Goal: Contribute content: Contribute content

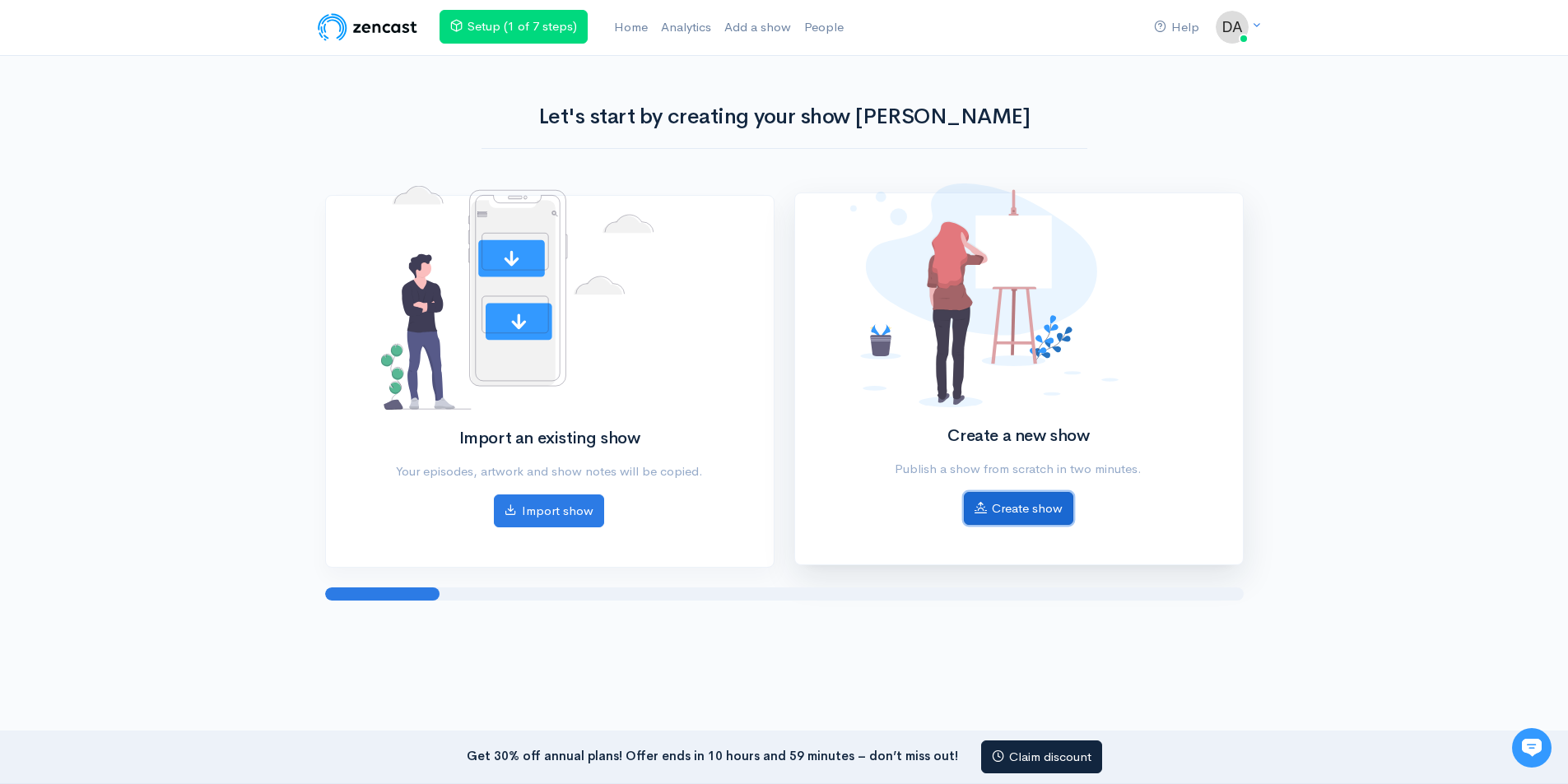
click at [1016, 517] on link "Create show" at bounding box center [1018, 508] width 110 height 34
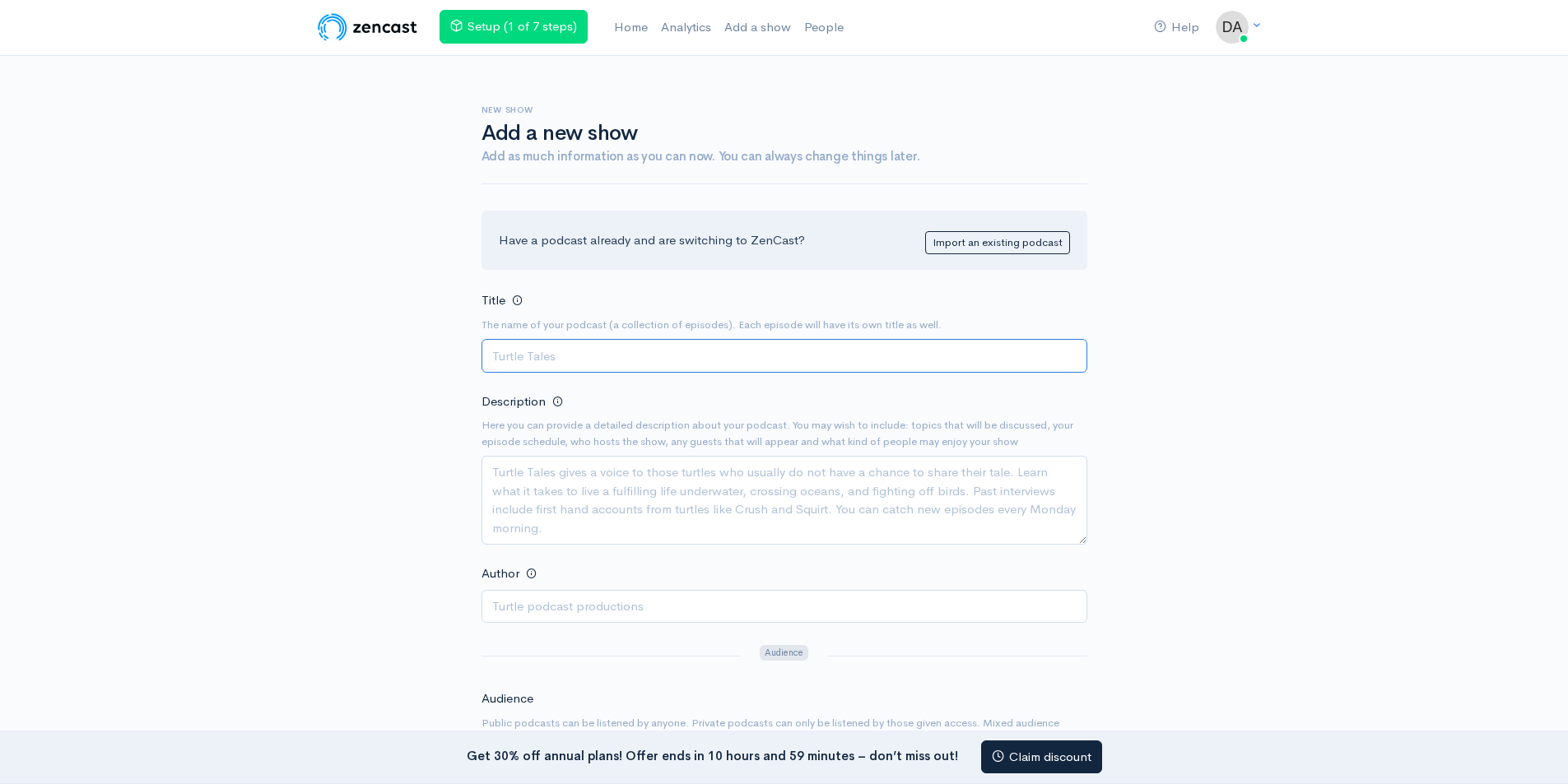
click at [629, 348] on input "Title" at bounding box center [784, 356] width 606 height 34
paste input "[PERSON_NAME]"
click at [557, 351] on input "[PERSON_NAME]" at bounding box center [784, 356] width 606 height 34
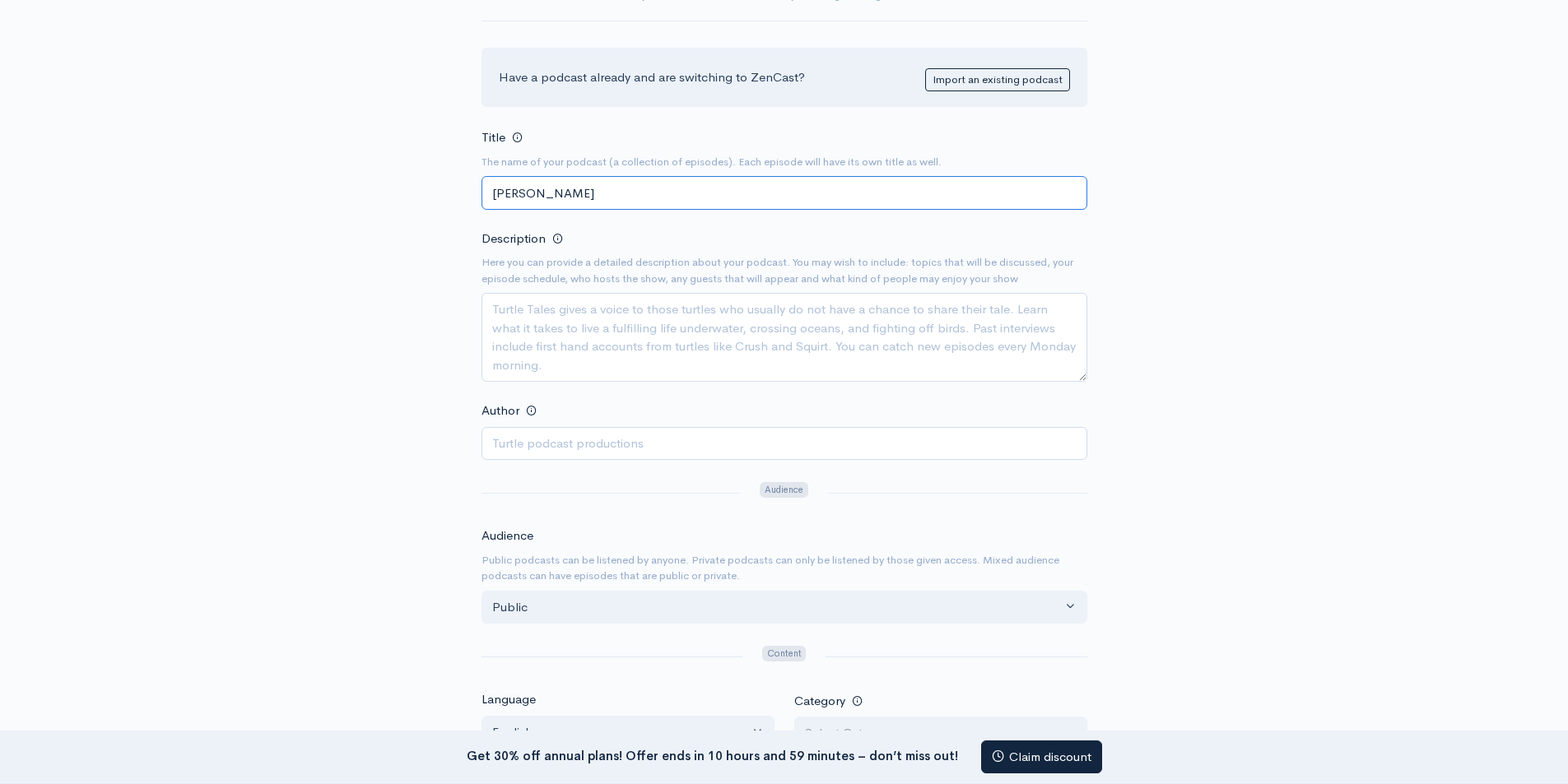
scroll to position [164, 0]
type input "[PERSON_NAME]"
click at [618, 312] on textarea "Description" at bounding box center [784, 335] width 606 height 89
click at [562, 338] on textarea "Description" at bounding box center [784, 335] width 606 height 89
paste textarea "Welcome to the Rivelle Tampines EC Podcast—your insider guide to one of Singapo…"
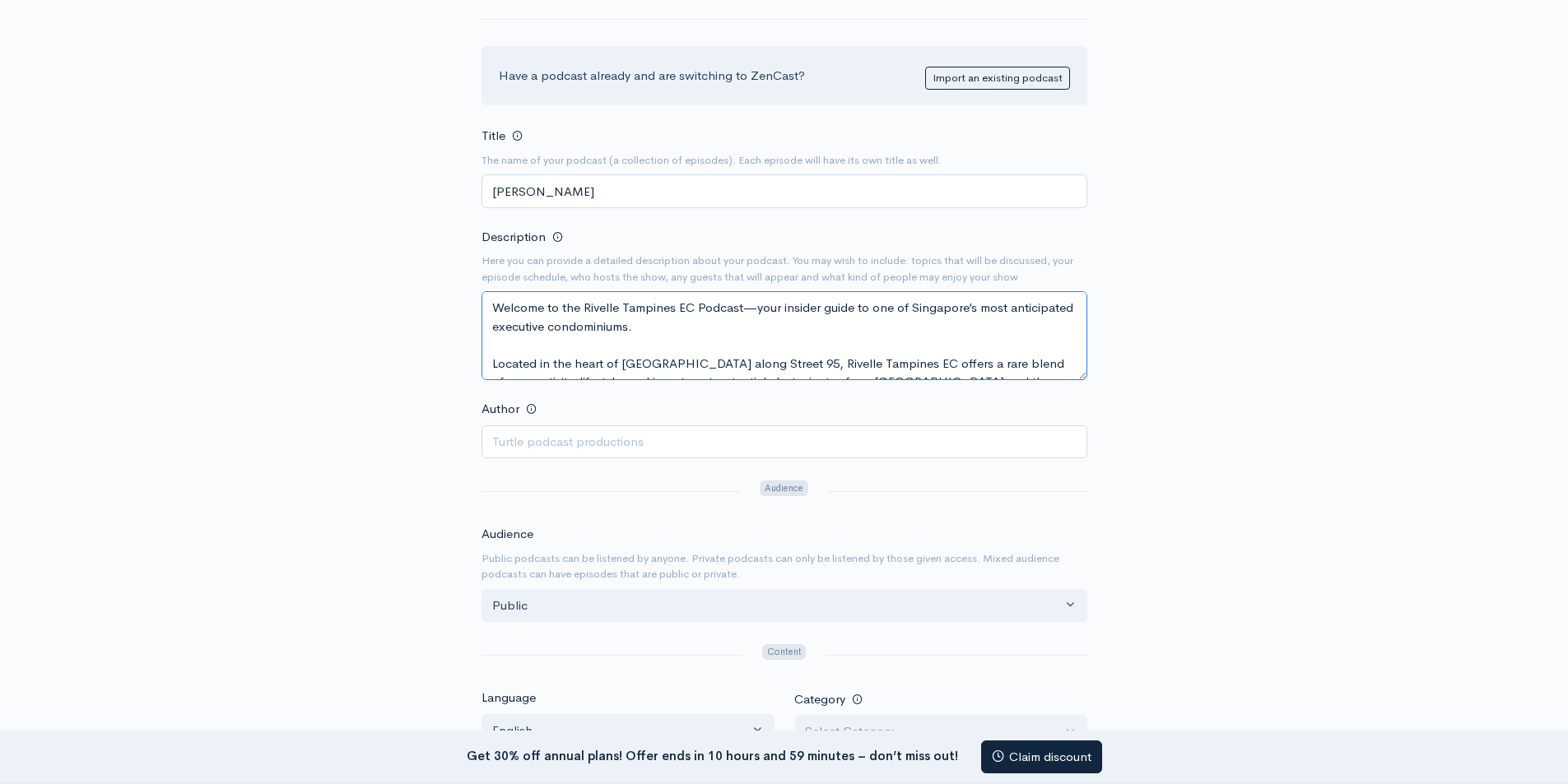
scroll to position [195, 0]
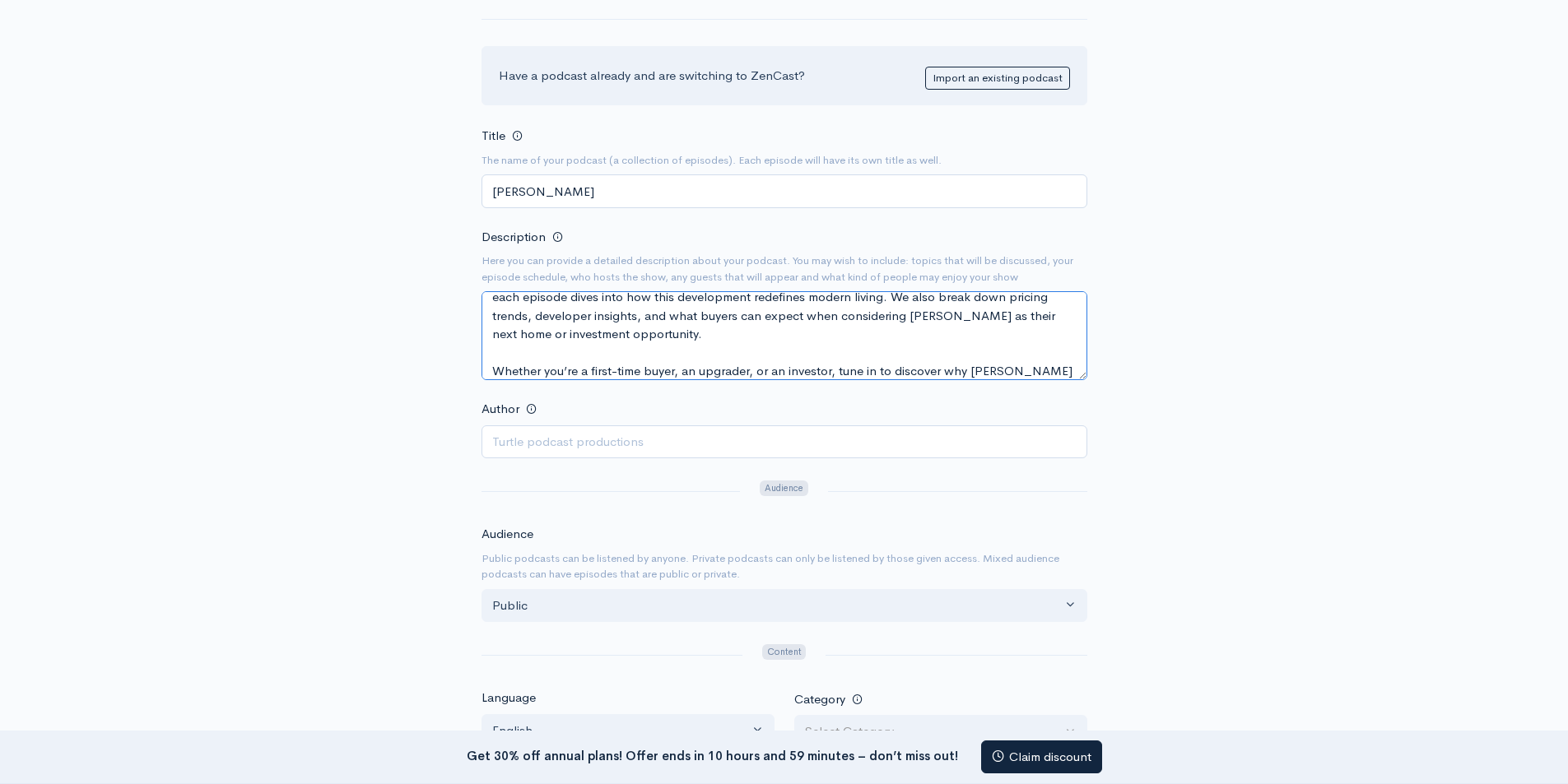
type textarea "Welcome to the Rivelle Tampines EC Podcast—your insider guide to one of Singapo…"
click at [536, 441] on input "Author" at bounding box center [784, 442] width 606 height 34
click at [516, 458] on form "Title The name of your podcast (a collection of episodes). Each episode will ha…" at bounding box center [784, 654] width 606 height 1058
click at [532, 428] on input "Author" at bounding box center [784, 442] width 606 height 34
paste input "[PERSON_NAME]"
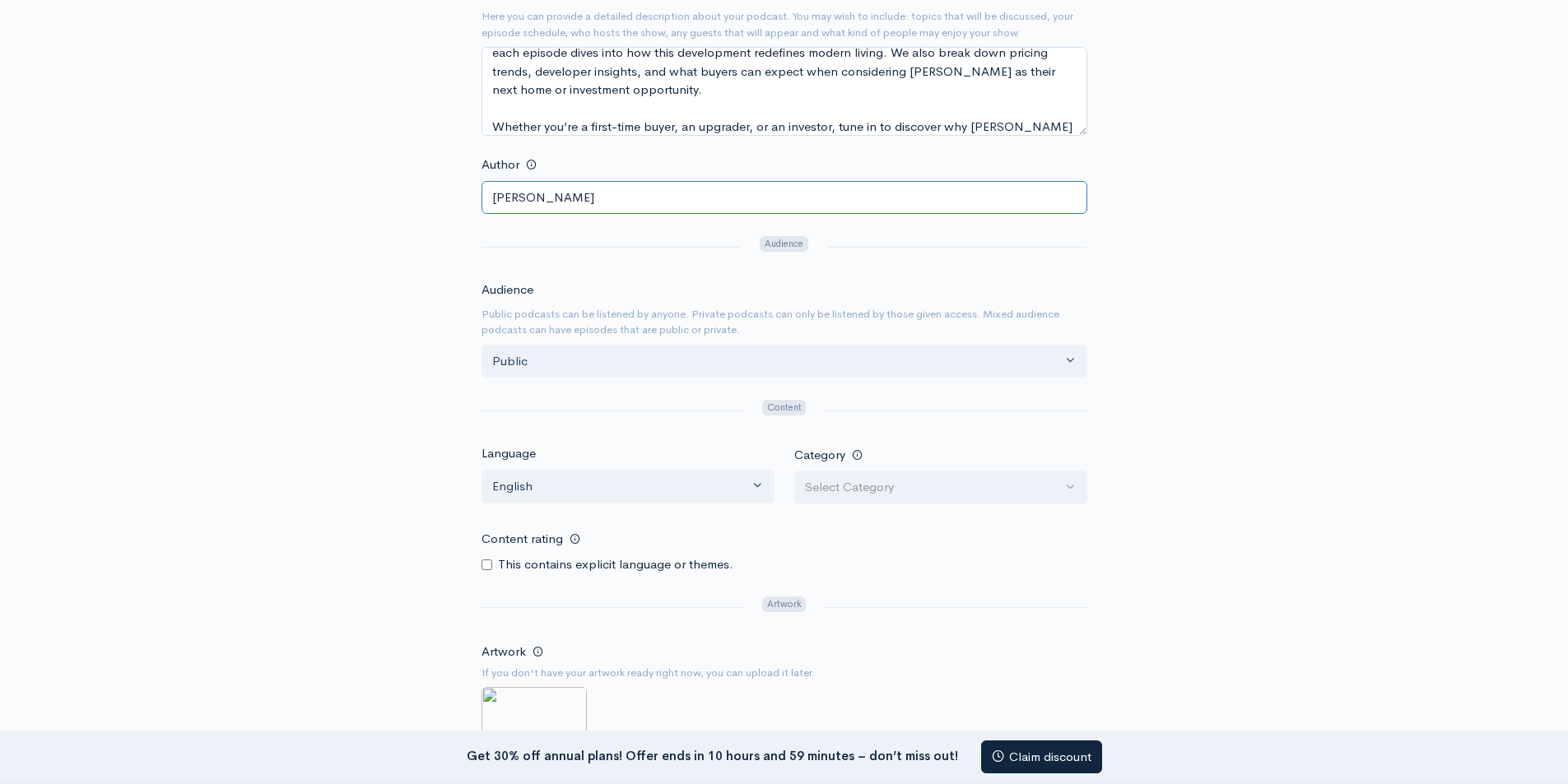
scroll to position [411, 0]
type input "[PERSON_NAME]"
click at [871, 494] on button "Select Category" at bounding box center [941, 485] width 293 height 34
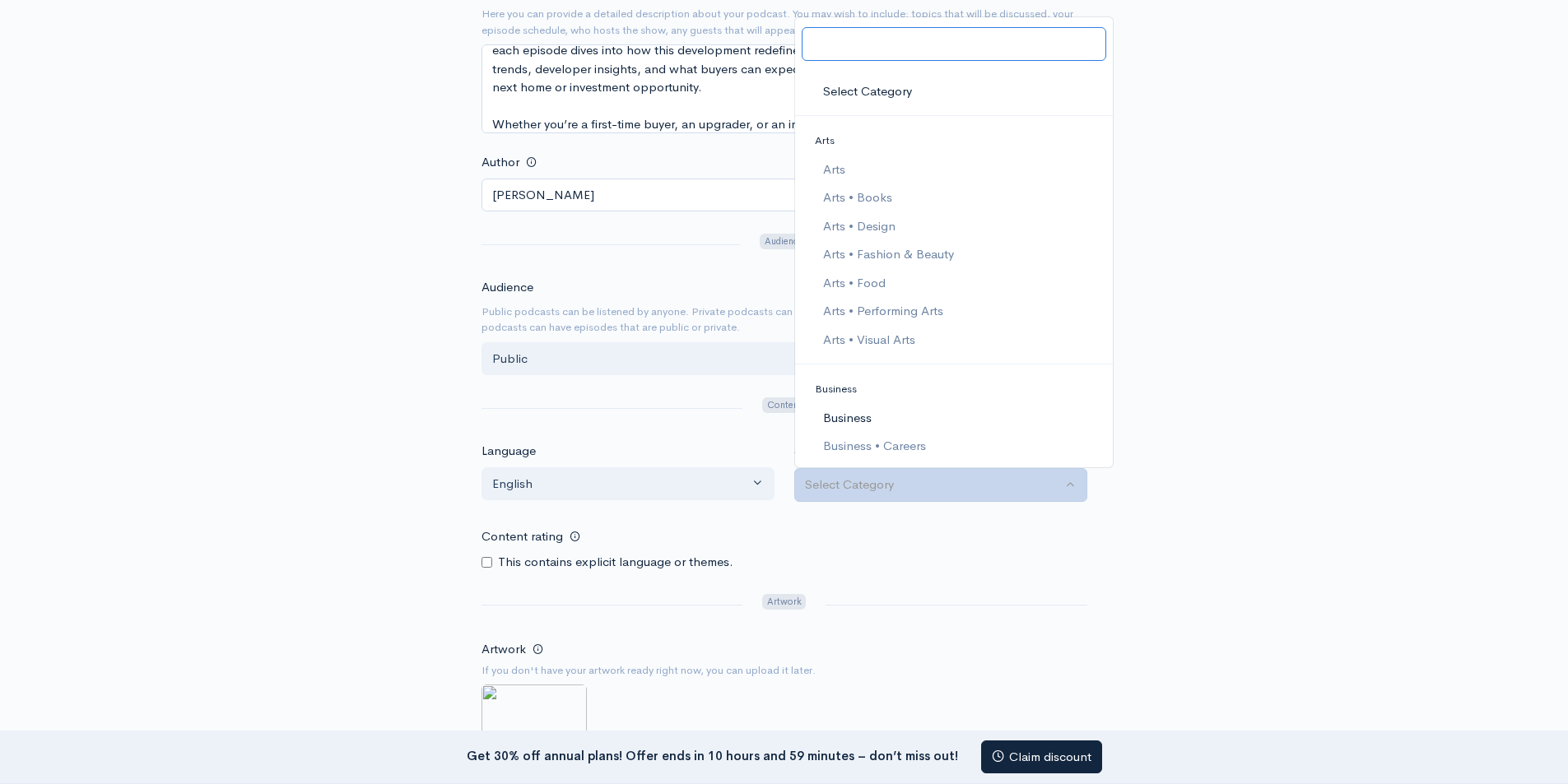
scroll to position [82, 0]
click at [873, 394] on span "Business • Entrepreneurship" at bounding box center [900, 392] width 156 height 19
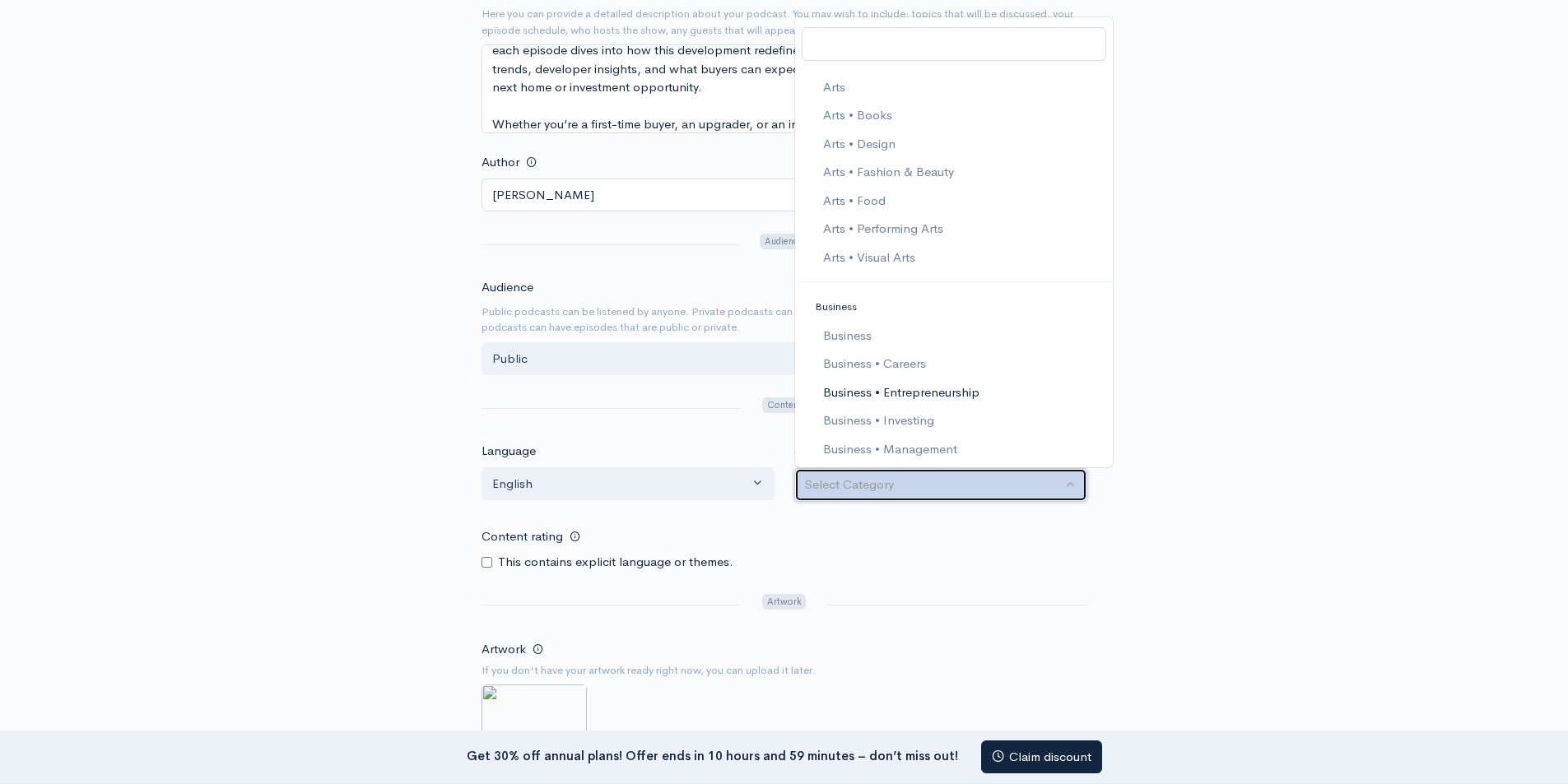
select select "Business > Entrepreneurship"
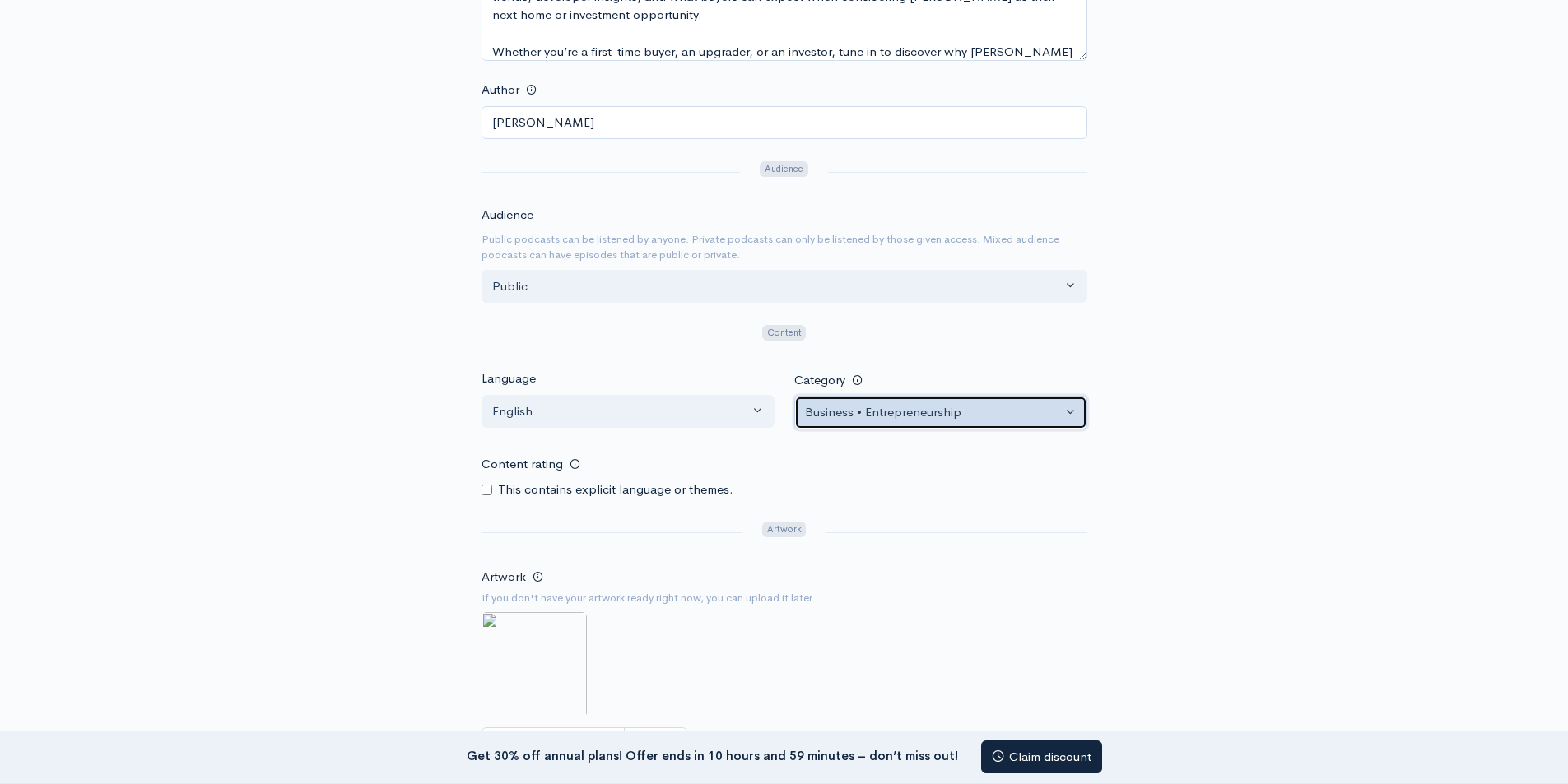
scroll to position [576, 0]
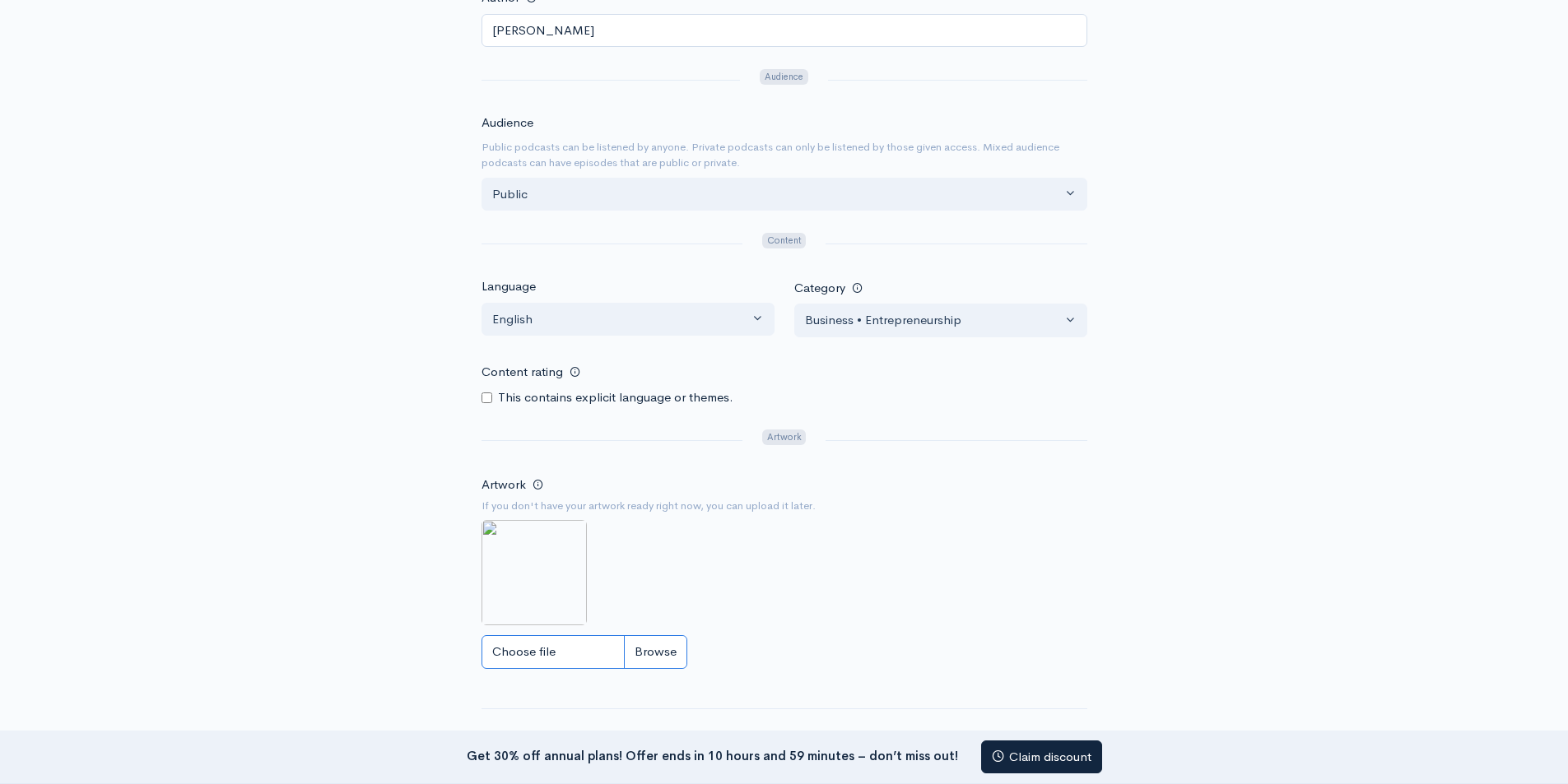
click at [563, 642] on input "Choose file" at bounding box center [585, 652] width 206 height 34
type input "C:\fakepath\Rivelle Tampines.jpg"
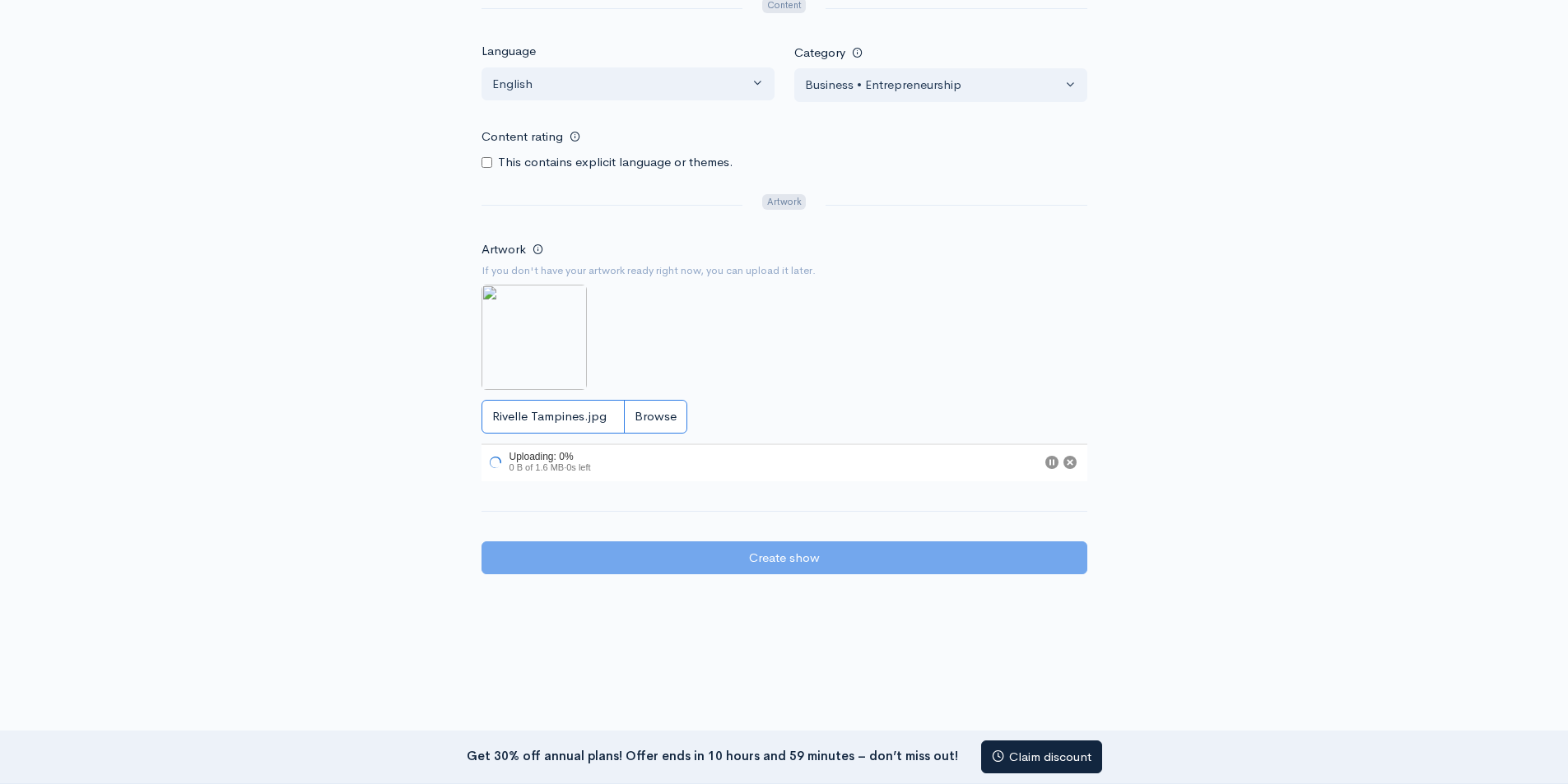
scroll to position [822, 0]
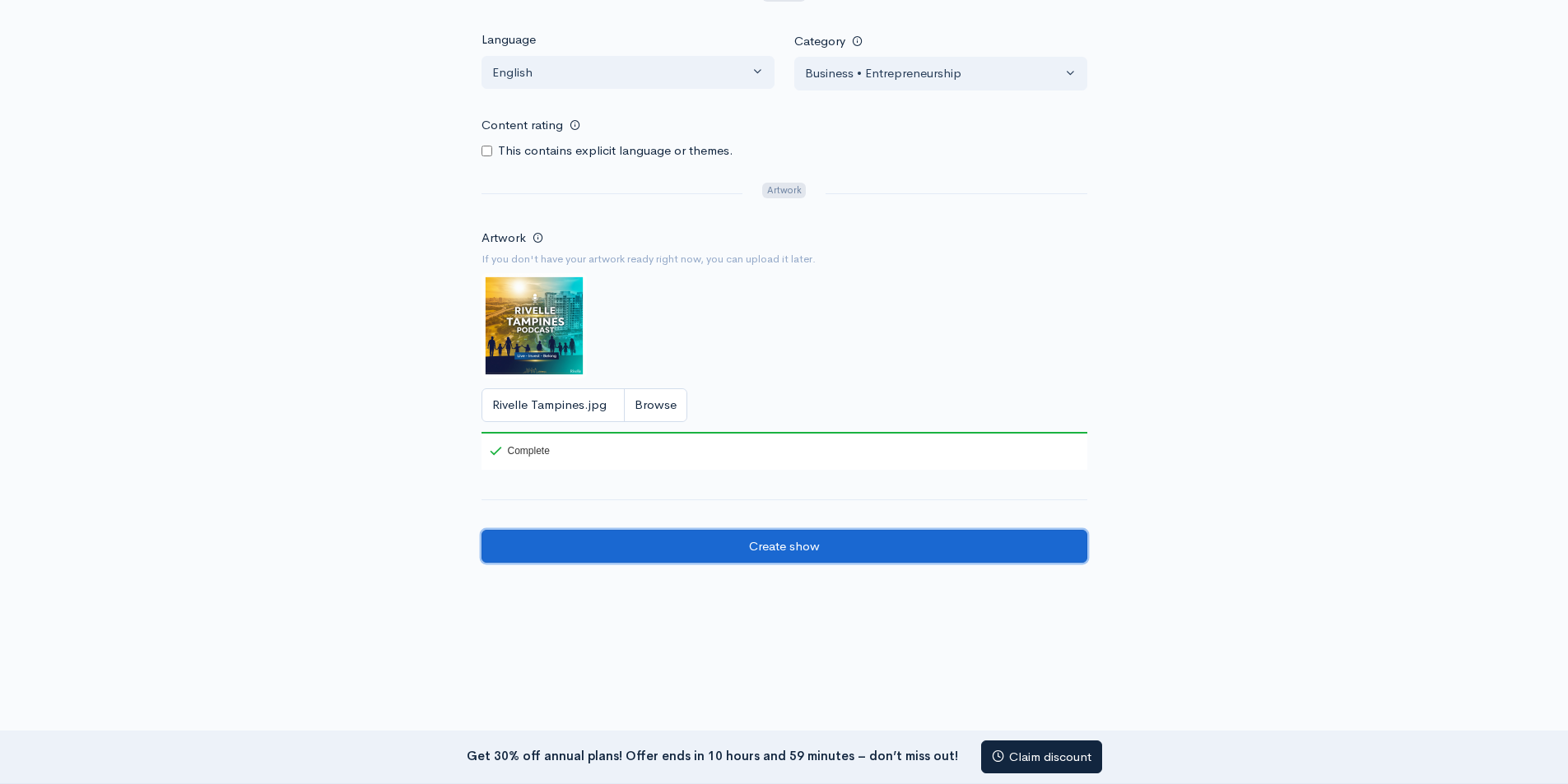
click at [767, 545] on input "Create show" at bounding box center [784, 547] width 606 height 34
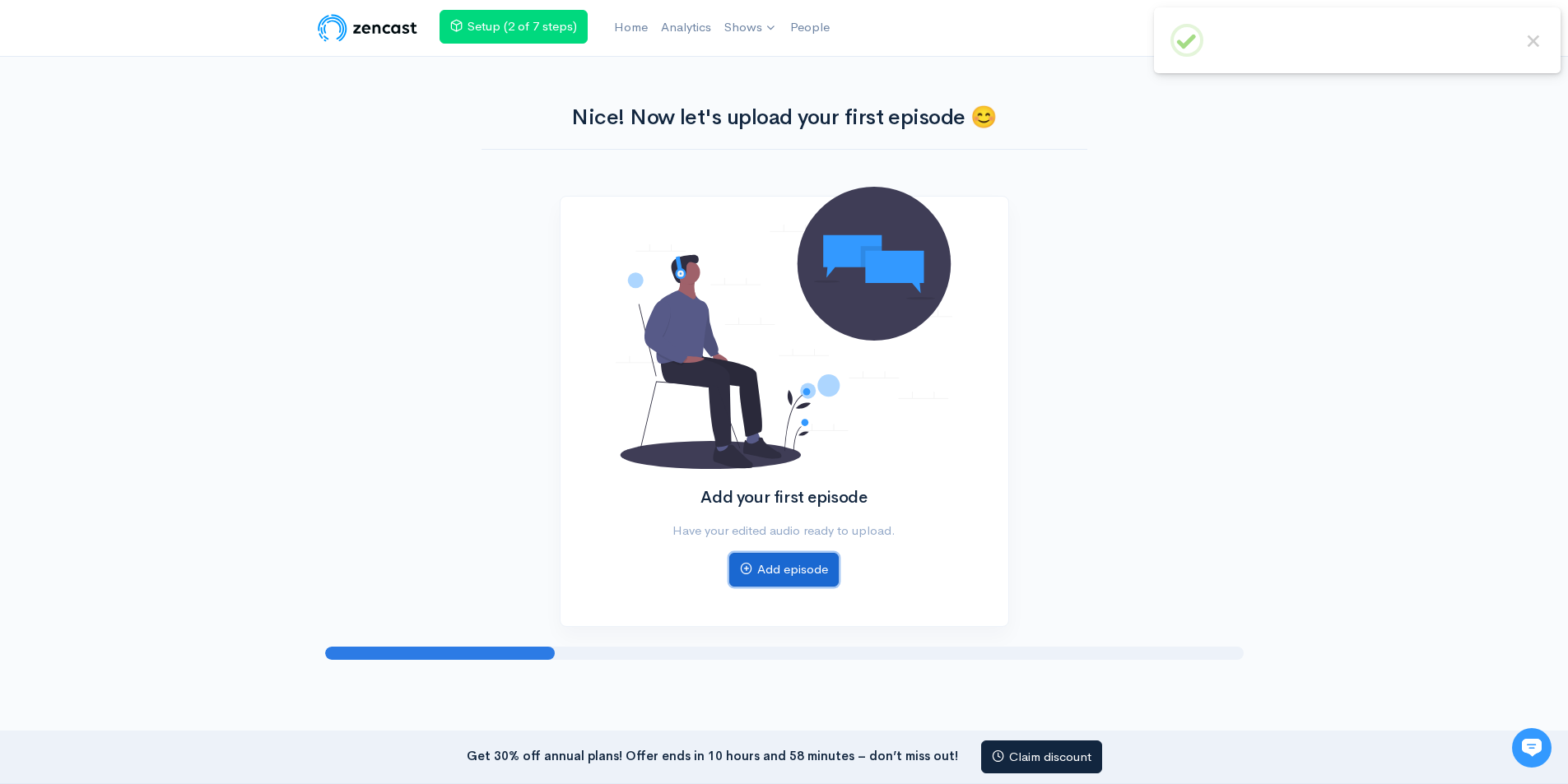
click at [794, 573] on link "Add episode" at bounding box center [784, 570] width 110 height 34
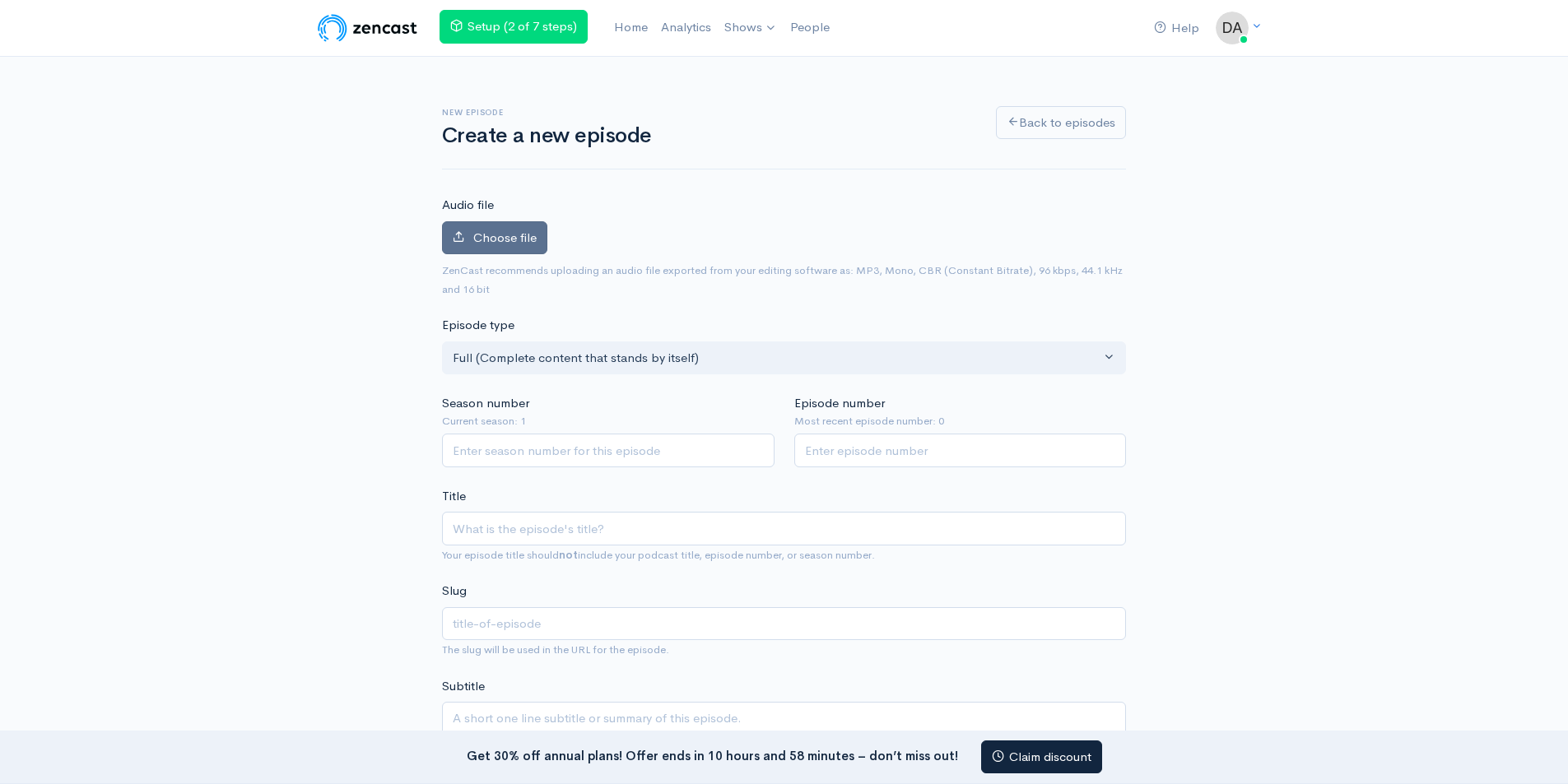
click at [526, 244] on span "Choose file" at bounding box center [504, 237] width 63 height 16
click at [0, 0] on input "Choose file" at bounding box center [0, 0] width 0 height 0
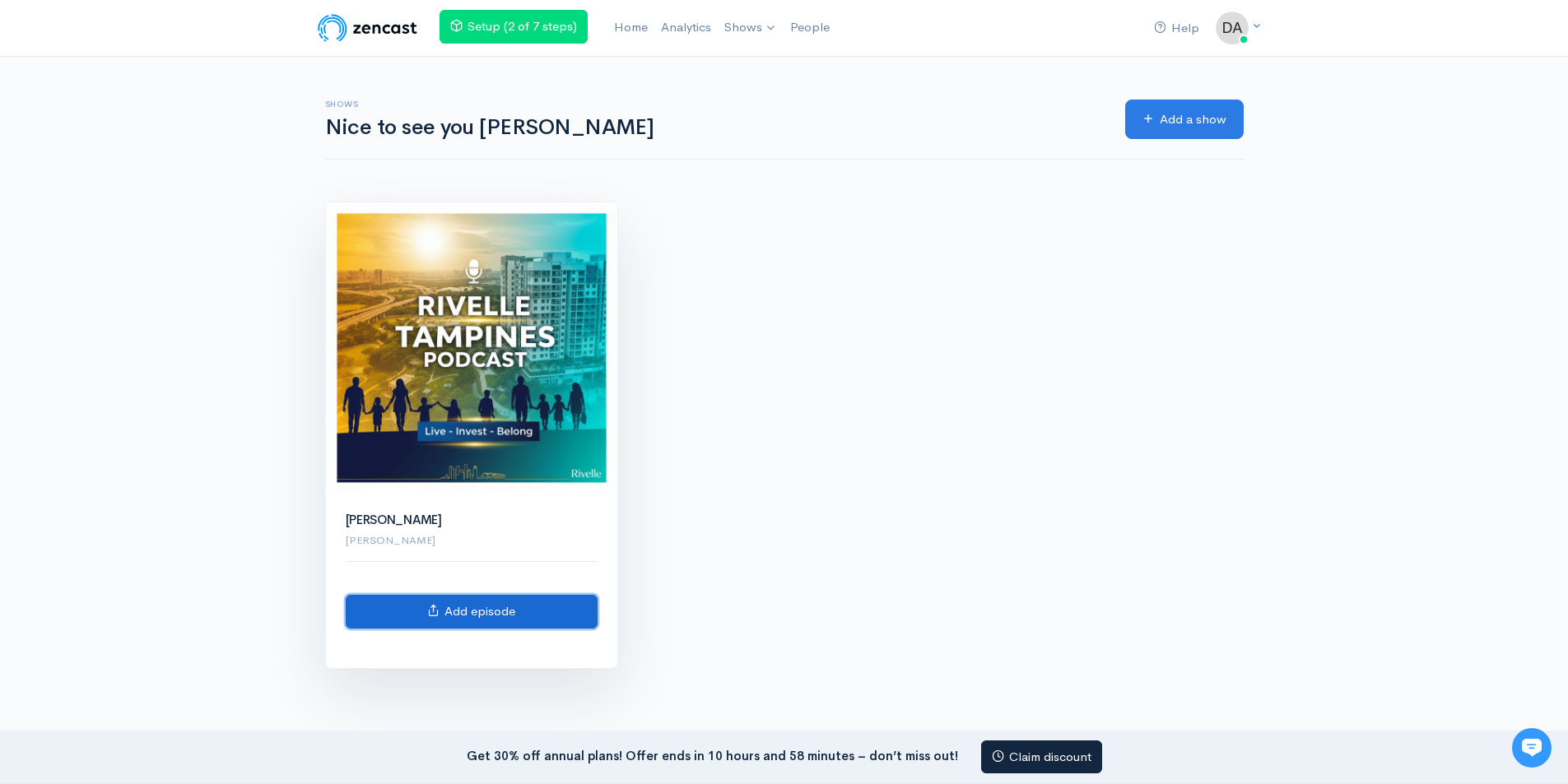
click at [506, 608] on link "Add episode" at bounding box center [471, 612] width 252 height 34
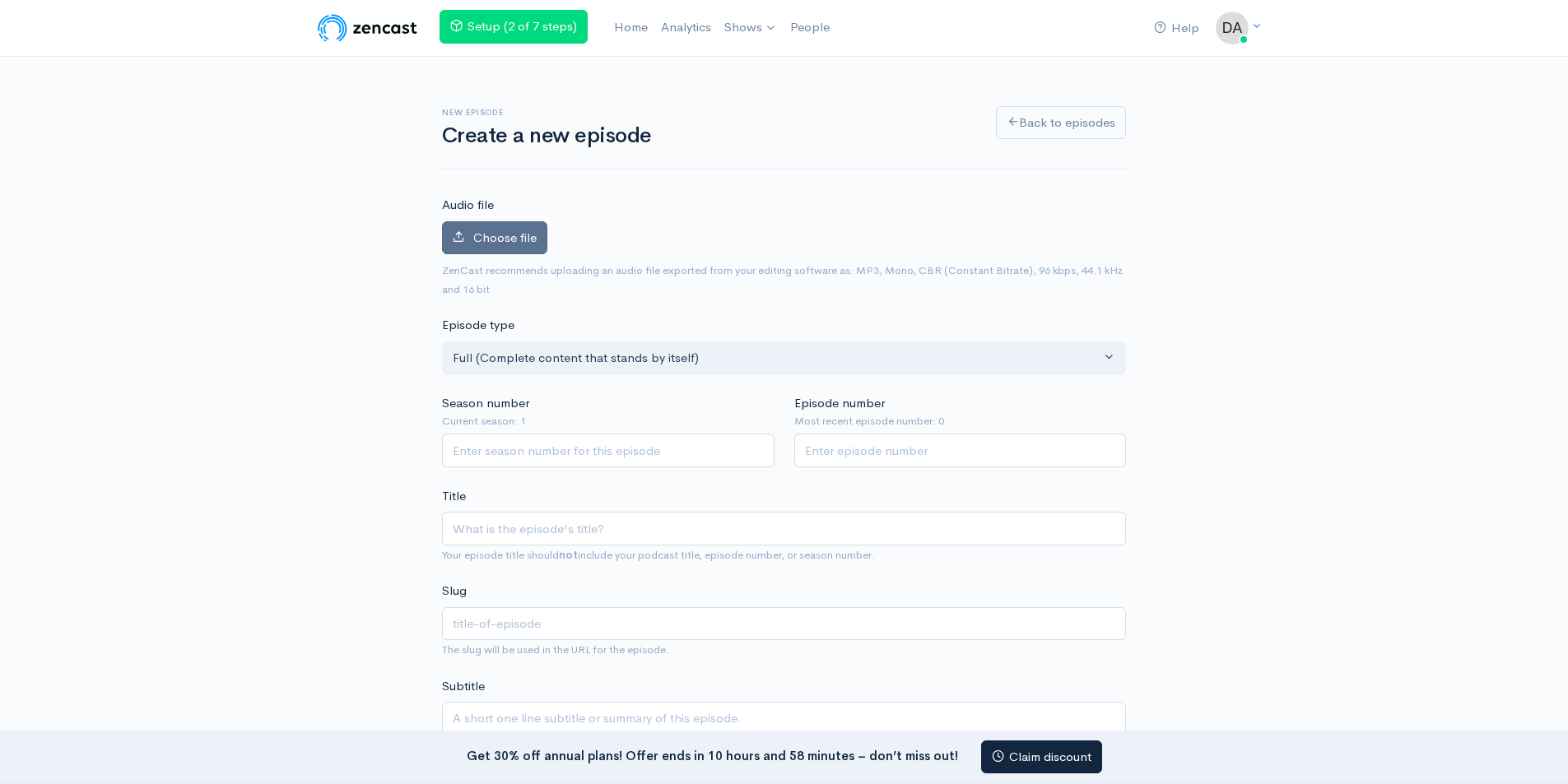
click at [500, 248] on label "Choose file" at bounding box center [494, 238] width 105 height 34
click at [0, 0] on input "Choose file" at bounding box center [0, 0] width 0 height 0
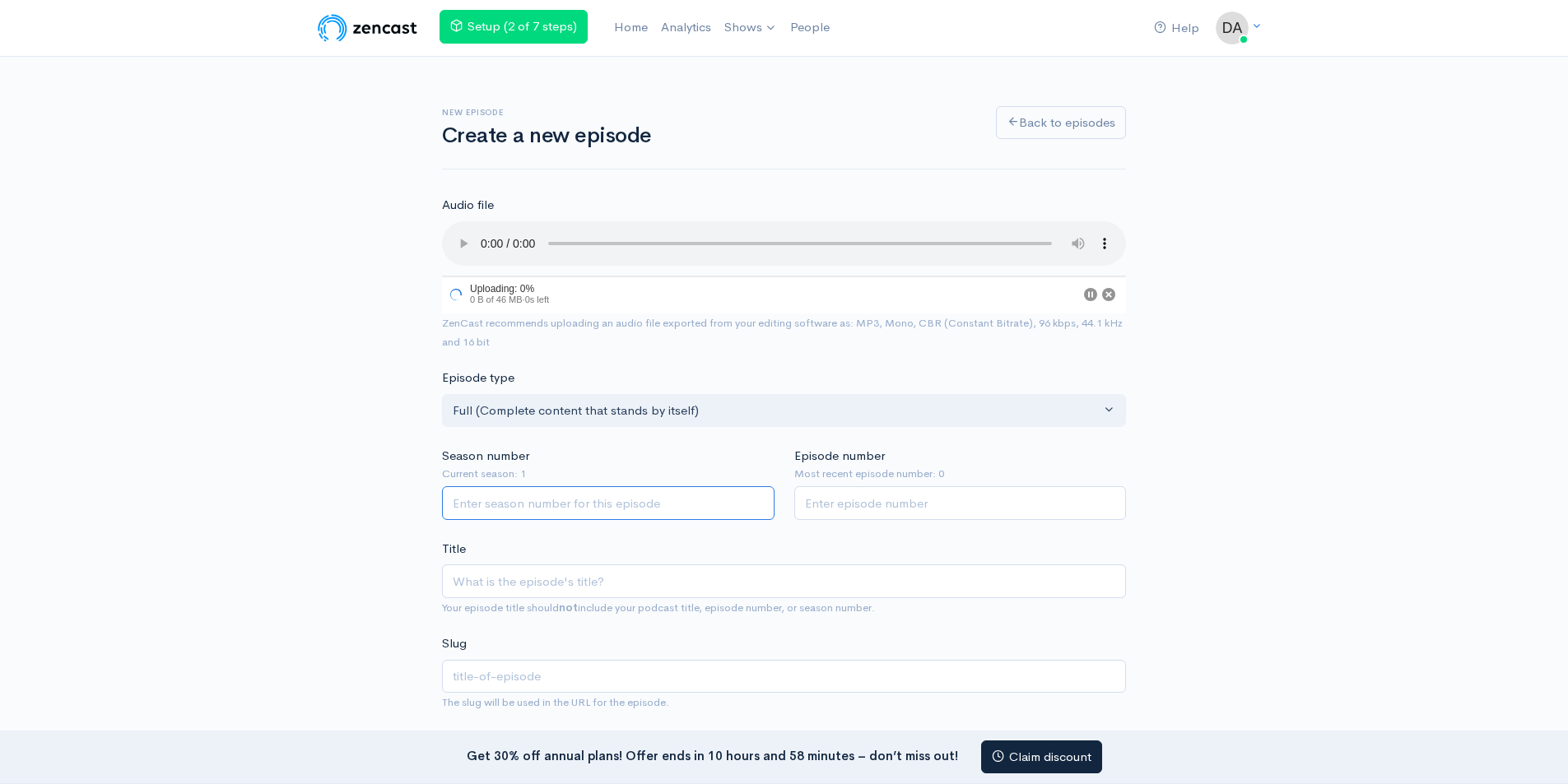
click at [591, 505] on input "Season number" at bounding box center [608, 503] width 333 height 34
type input "1"
click at [859, 510] on input "1" at bounding box center [960, 506] width 333 height 34
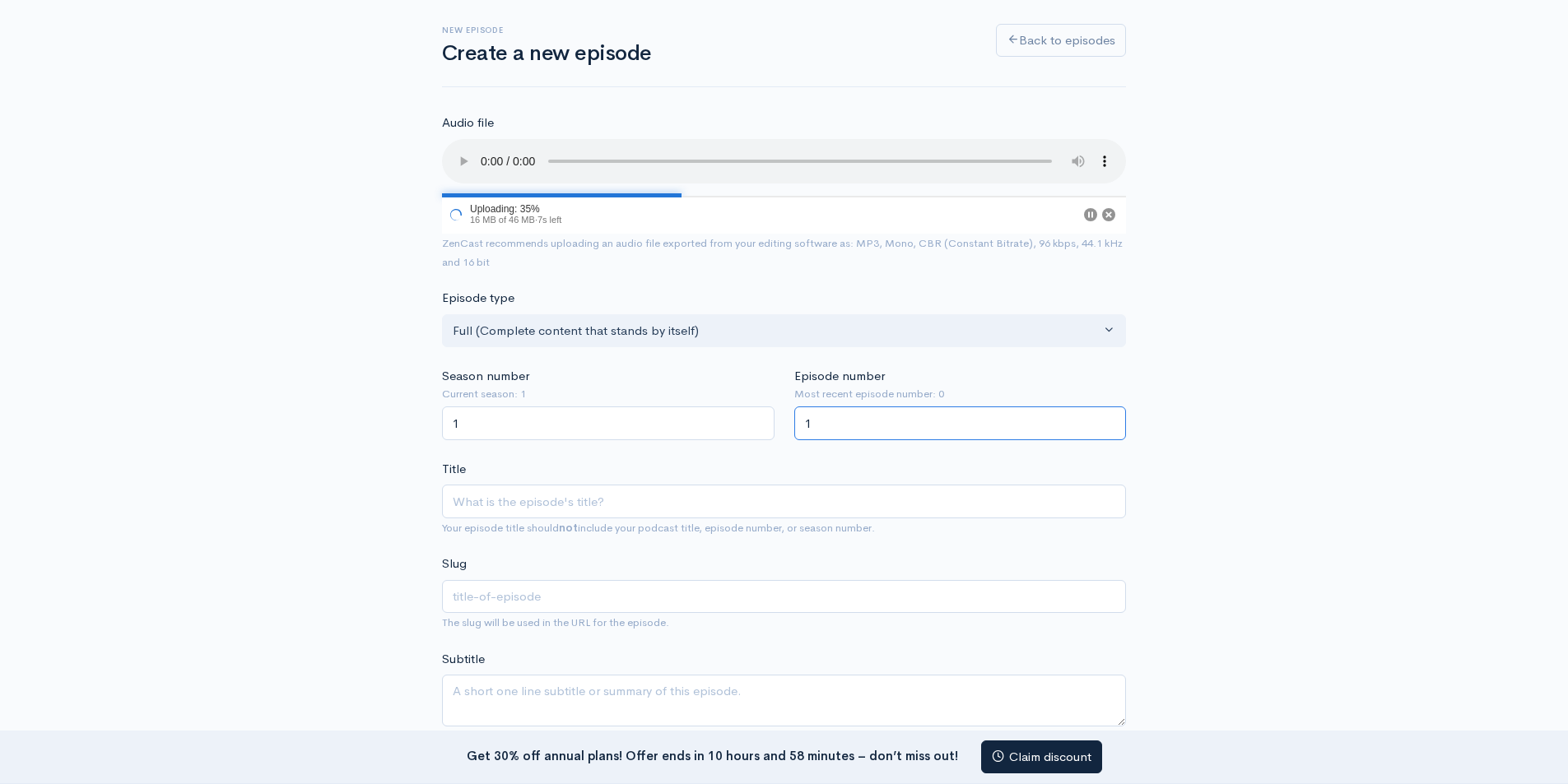
type input "1"
click at [488, 512] on input "Title" at bounding box center [784, 501] width 684 height 34
paste input "Rivelle Tampines EC Singapore Next Big Executive Condo Unpacked"
type input "Rivelle Tampines EC Singapore Next Big Executive Condo Unpacked"
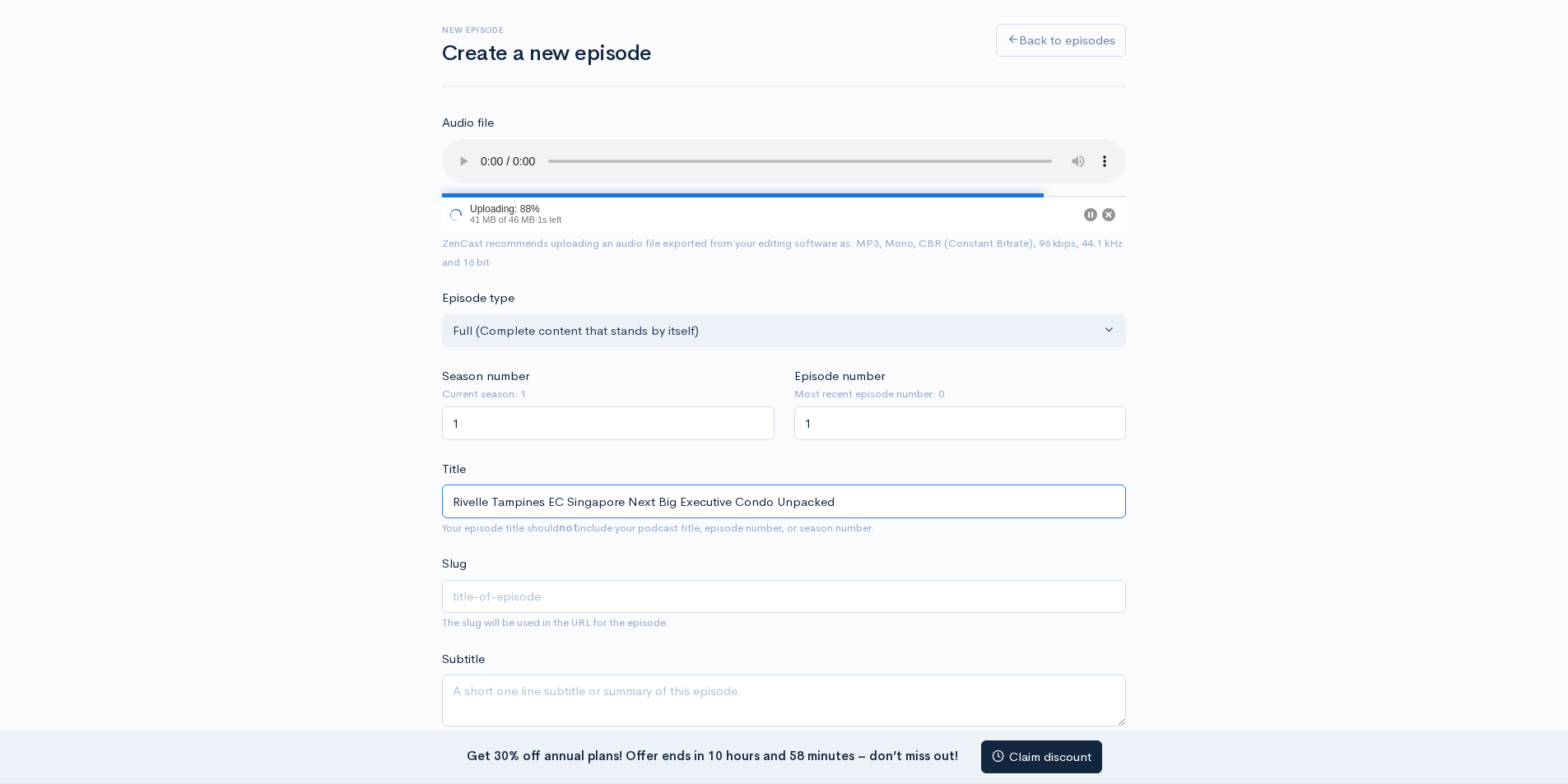
click at [482, 502] on input "Rivelle Tampines EC Singapore Next Big Executive Condo Unpacked" at bounding box center [784, 501] width 684 height 34
type input "rivelle-tampines-ec-singapore-next-big-executive-condo-unpacked"
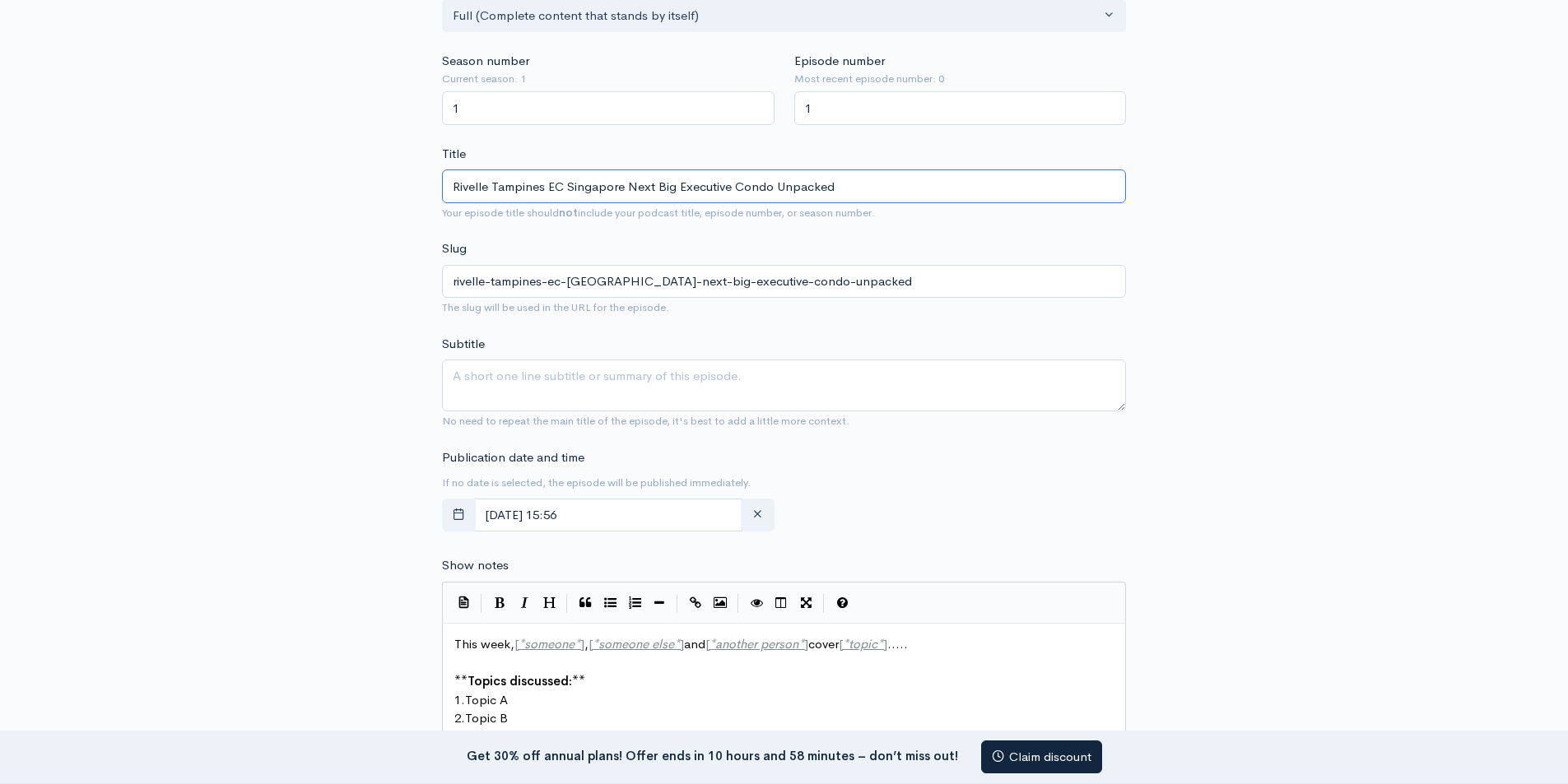
scroll to position [411, 0]
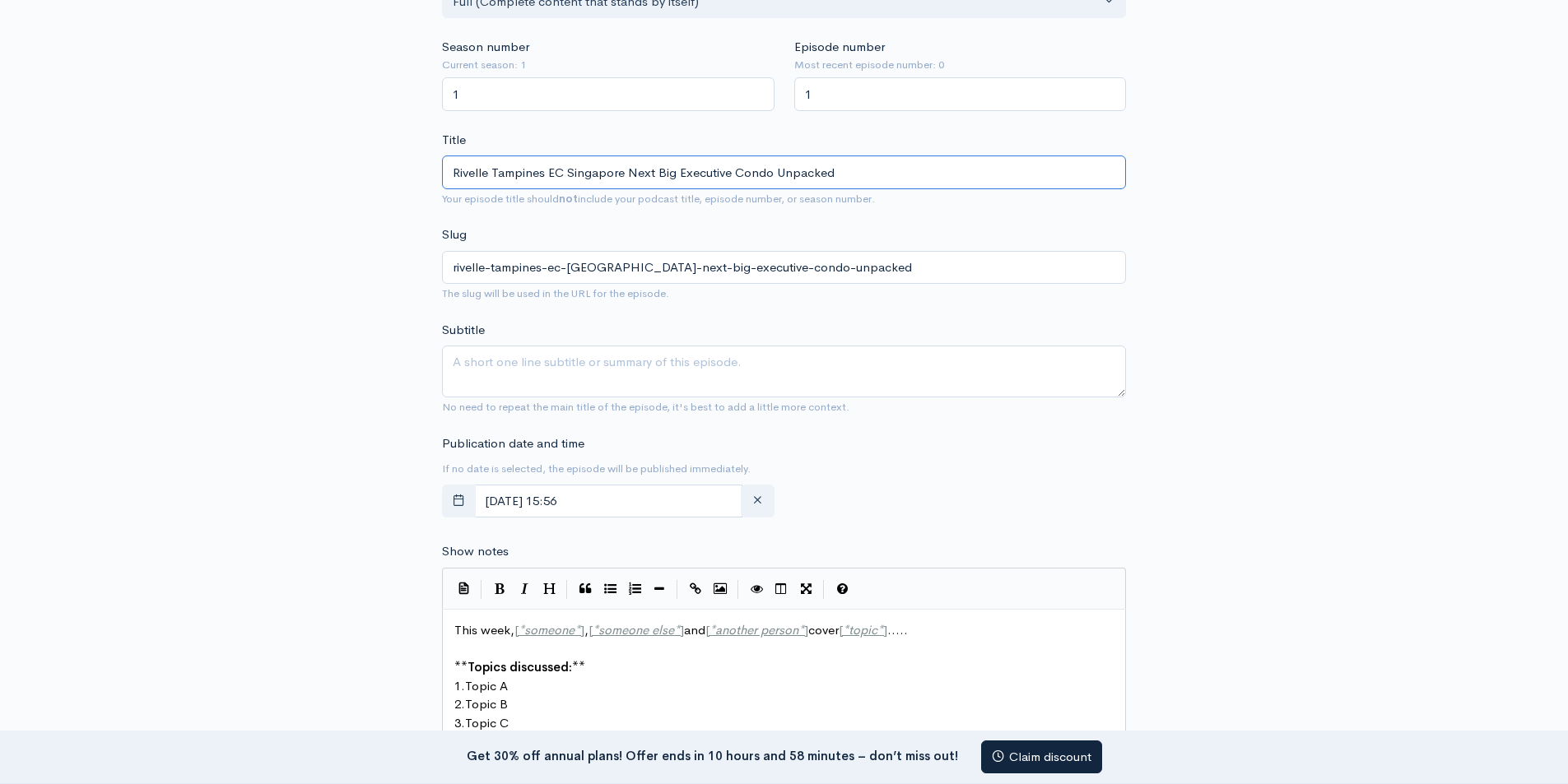
type input "Rivelle Tampines EC Singapore Next Big Executive Condo Unpacked"
click at [569, 359] on textarea "Subtitle" at bounding box center [784, 371] width 684 height 52
click at [478, 381] on textarea "Subtitle" at bounding box center [784, 371] width 684 height 52
paste textarea "Welcome to the Rivelle Tampines EC Podcast—your insider guide to one of Singapo…"
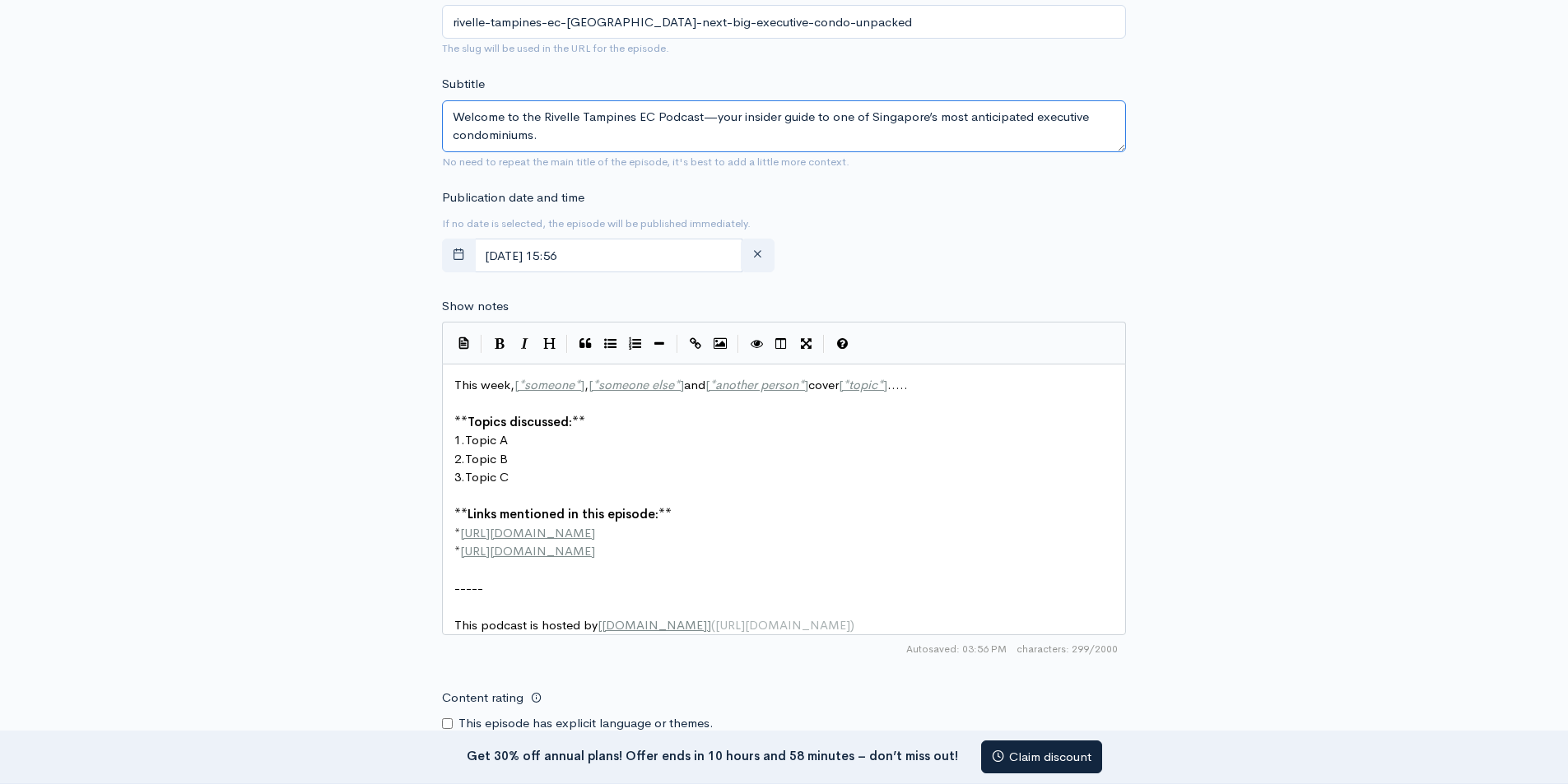
scroll to position [695, 0]
type textarea "Welcome to the Rivelle Tampines EC Podcast—your insider guide to one of Singapo…"
click at [593, 532] on pre "* http://example.com" at bounding box center [790, 532] width 678 height 19
type textarea "This week, [*someone*], [*someone else*] and [*another person*] cover [*topic*]…"
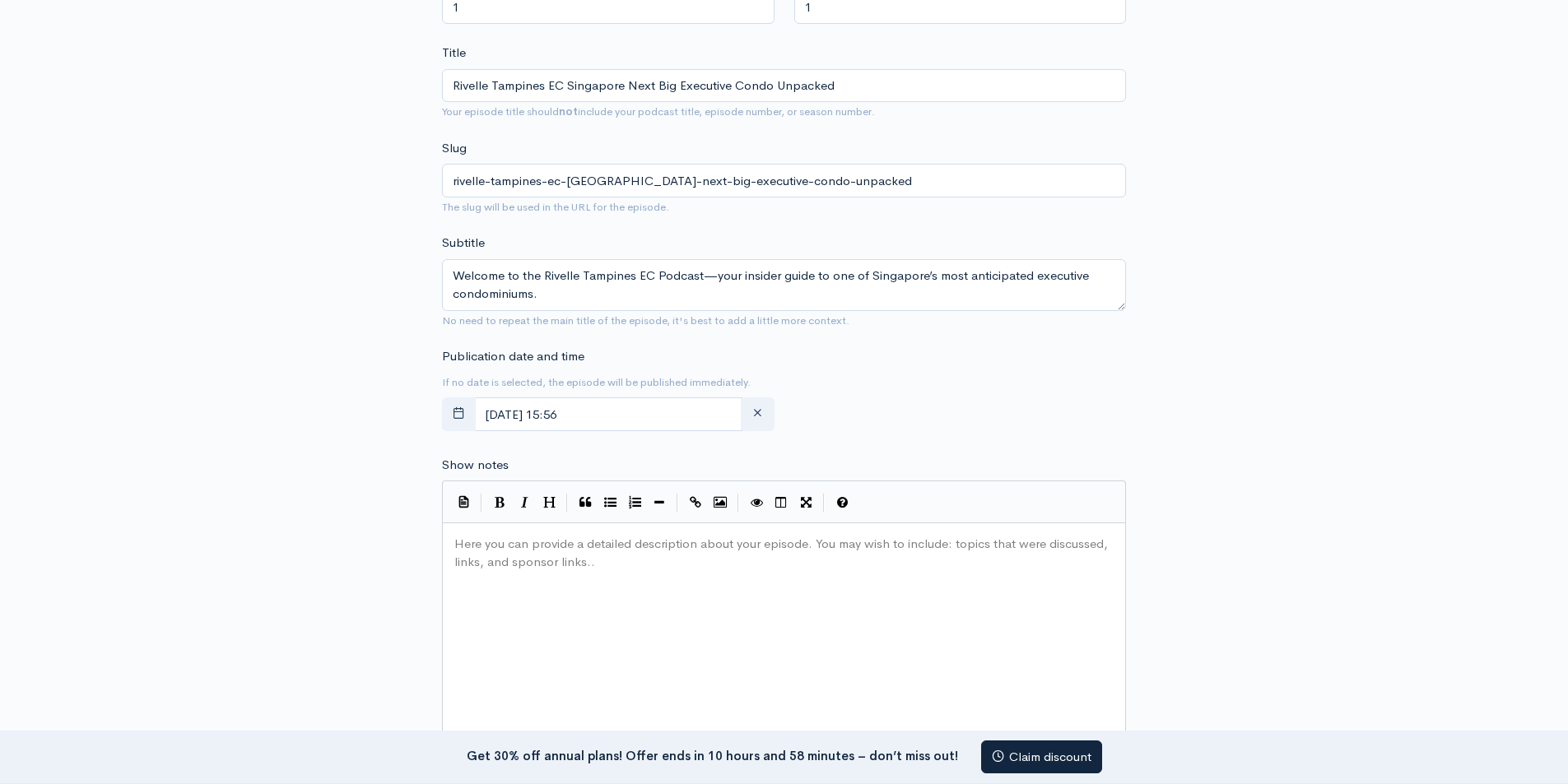
scroll to position [531, 0]
click at [572, 550] on pre "​" at bounding box center [790, 549] width 678 height 19
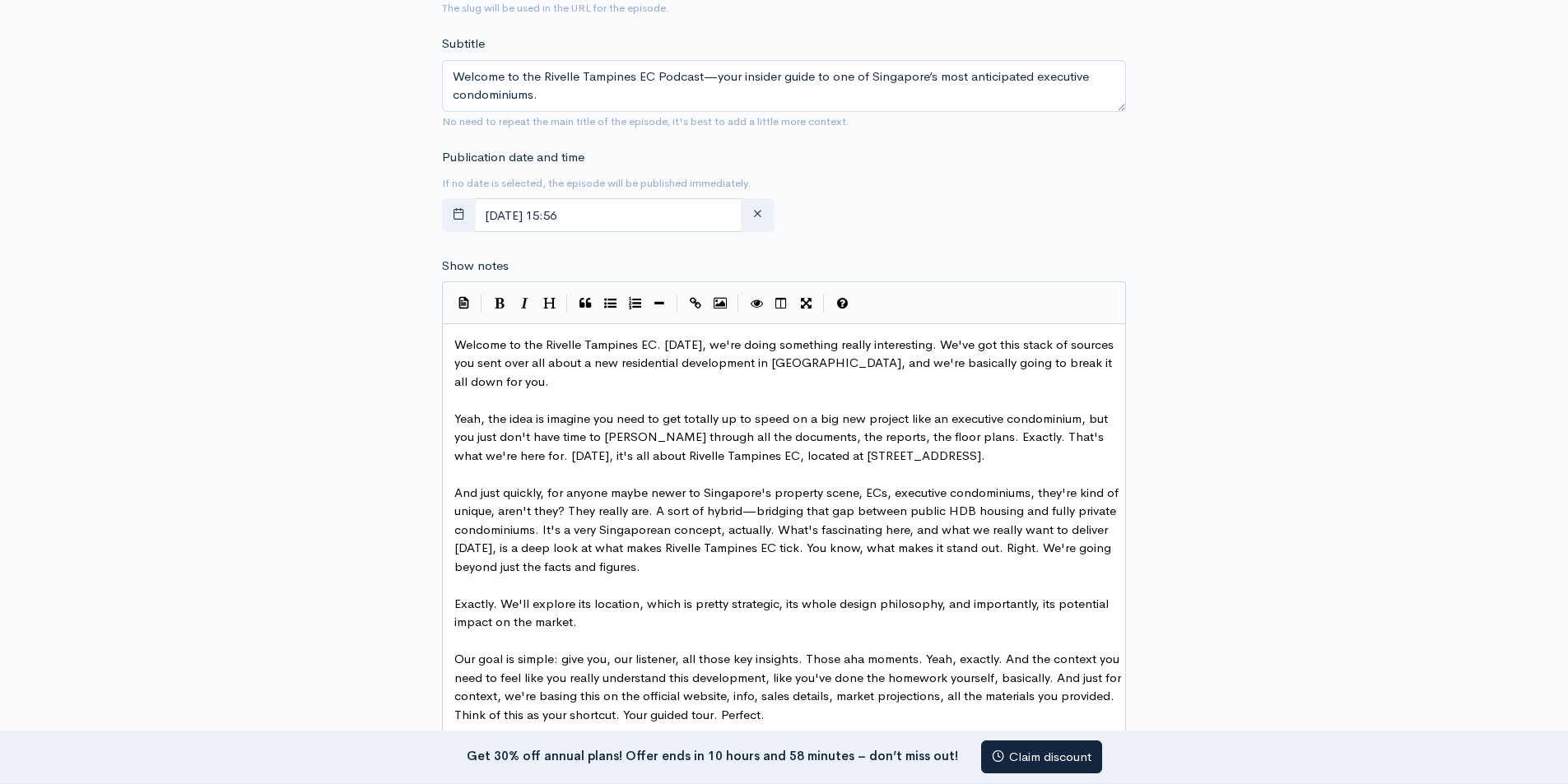
scroll to position [701, 0]
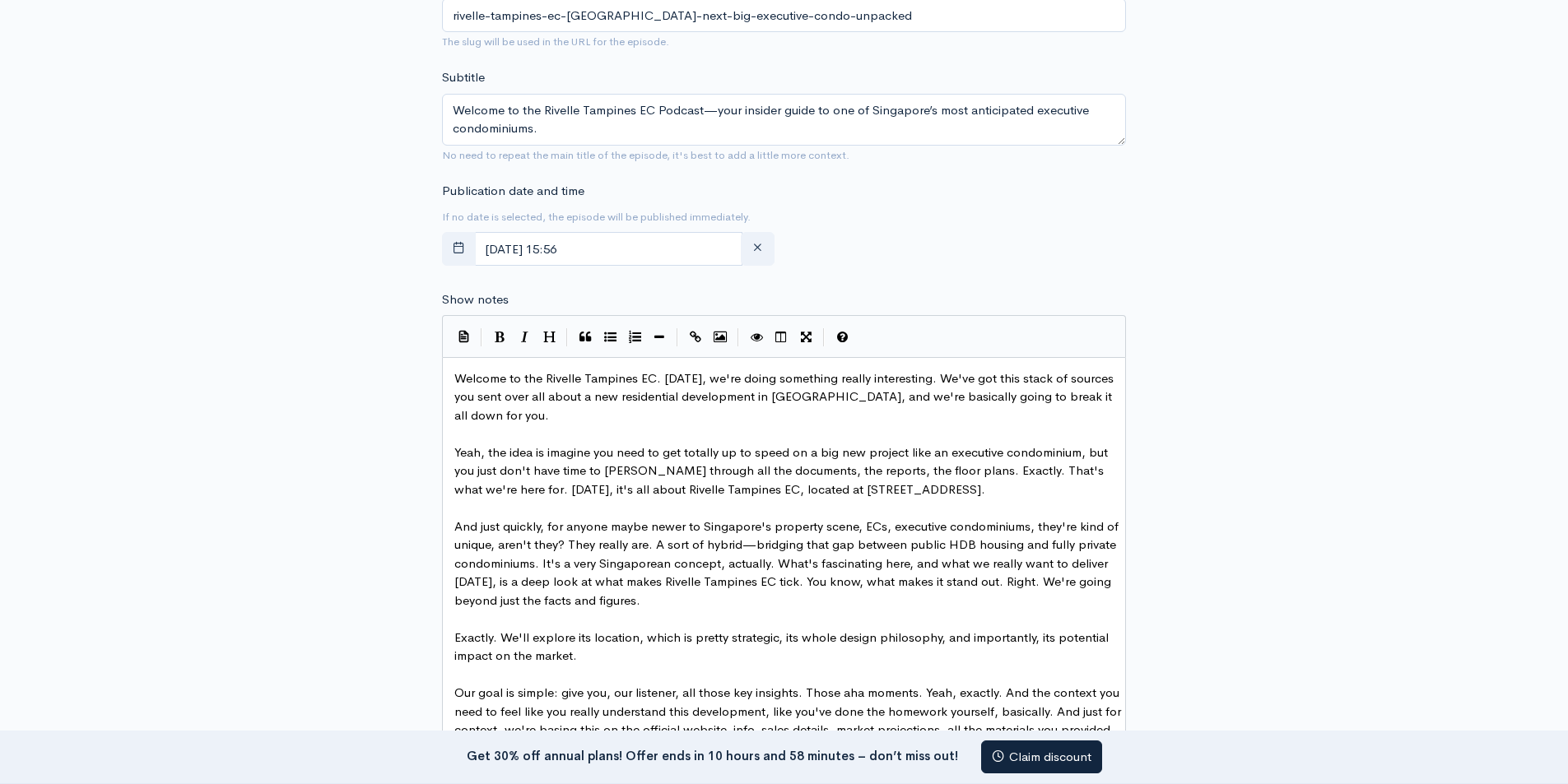
click at [611, 447] on span "Yeah, the idea is imagine you need to get totally up to speed on a big new proj…" at bounding box center [783, 470] width 657 height 53
type textarea "Rivelle Tampines EC"
drag, startPoint x: 613, startPoint y: 490, endPoint x: 719, endPoint y: 490, distance: 106.0
click at [693, 343] on button "Create Link" at bounding box center [695, 337] width 25 height 25
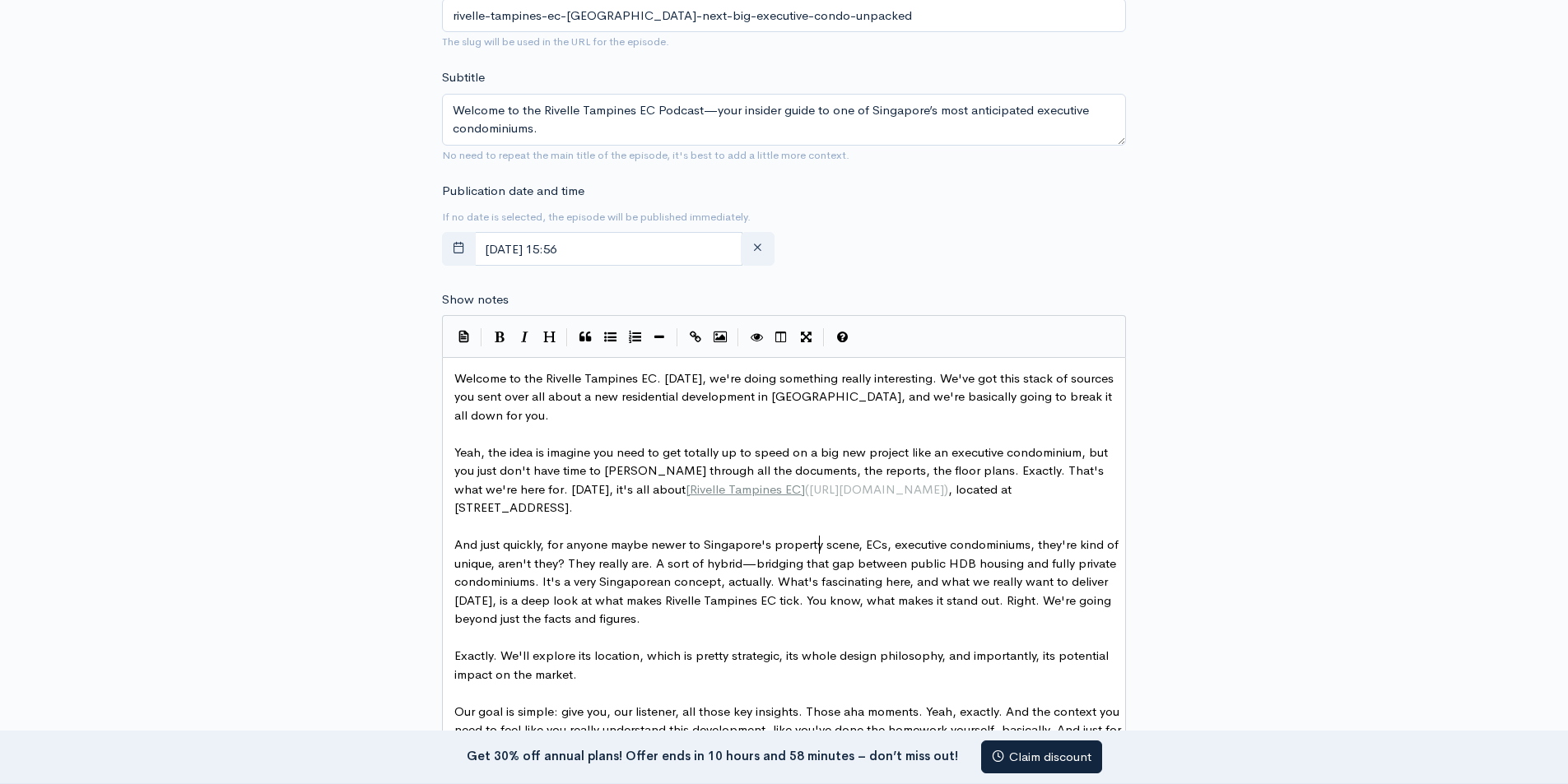
click at [817, 540] on span "And just quickly, for anyone maybe newer to Singapore's property scene, ECs, ex…" at bounding box center [788, 581] width 668 height 90
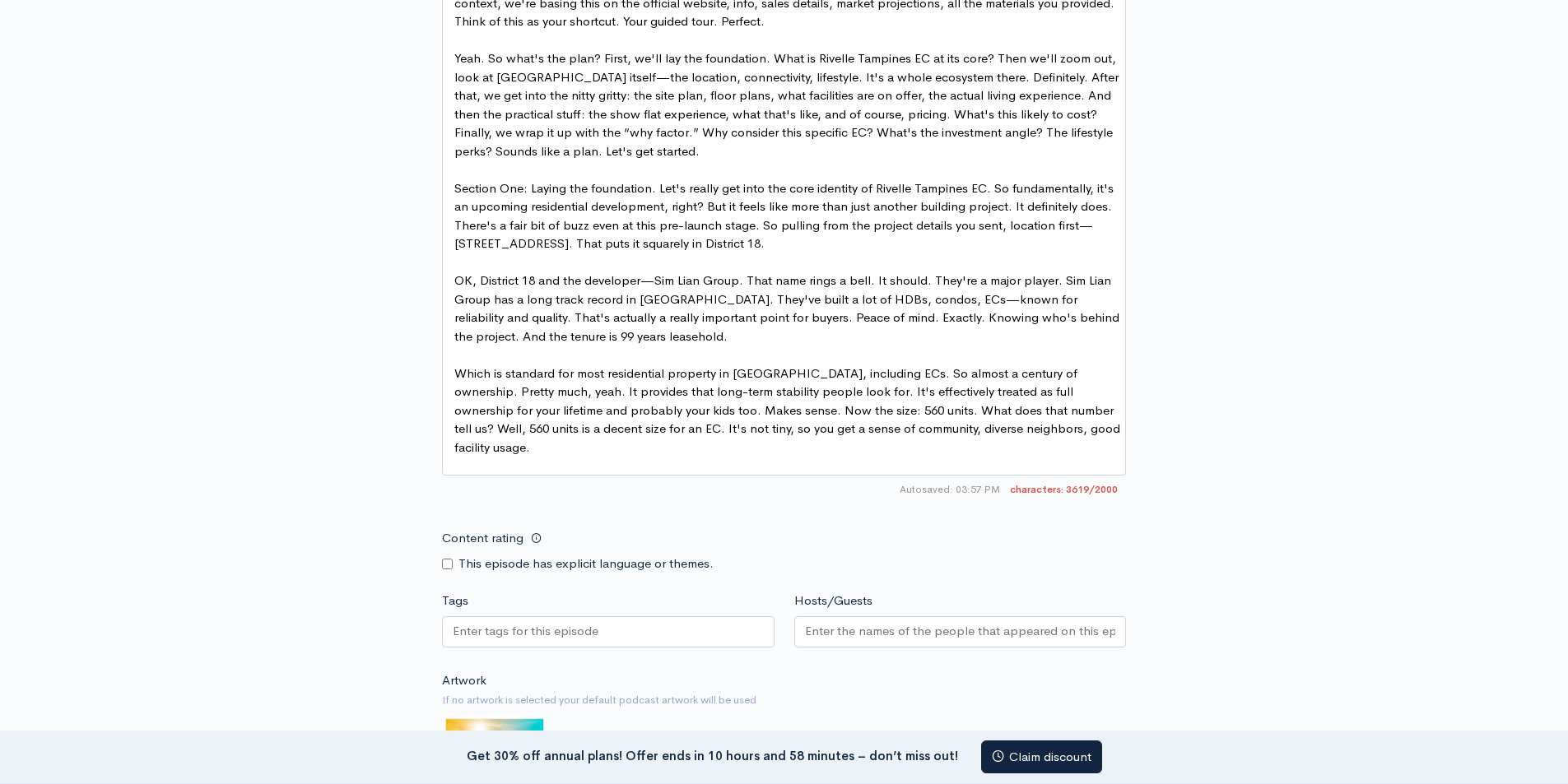
scroll to position [1523, 0]
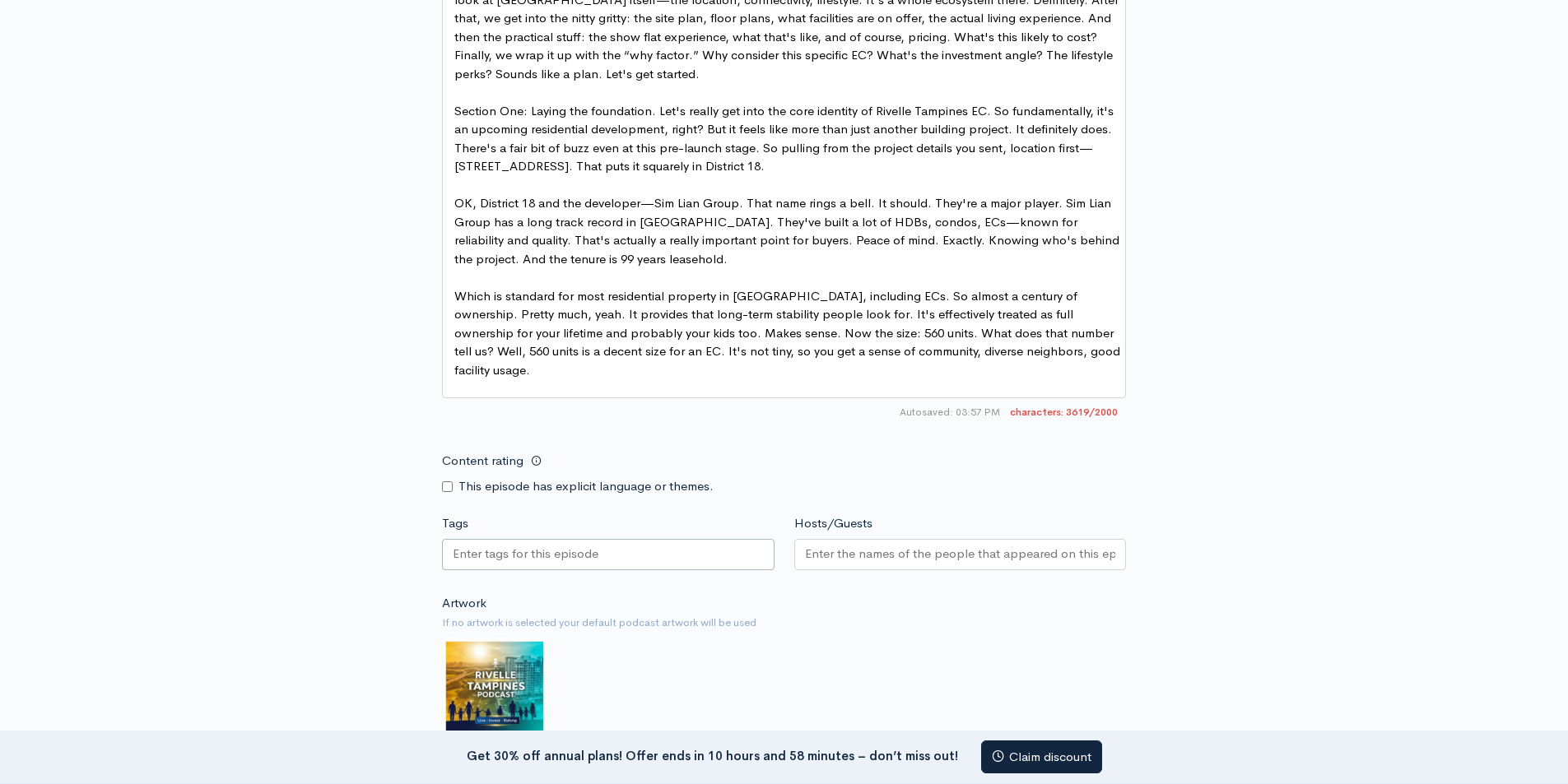
click at [578, 545] on input "Tags" at bounding box center [527, 554] width 148 height 19
type input "business"
type input "realestate"
type input "realestatebusiness"
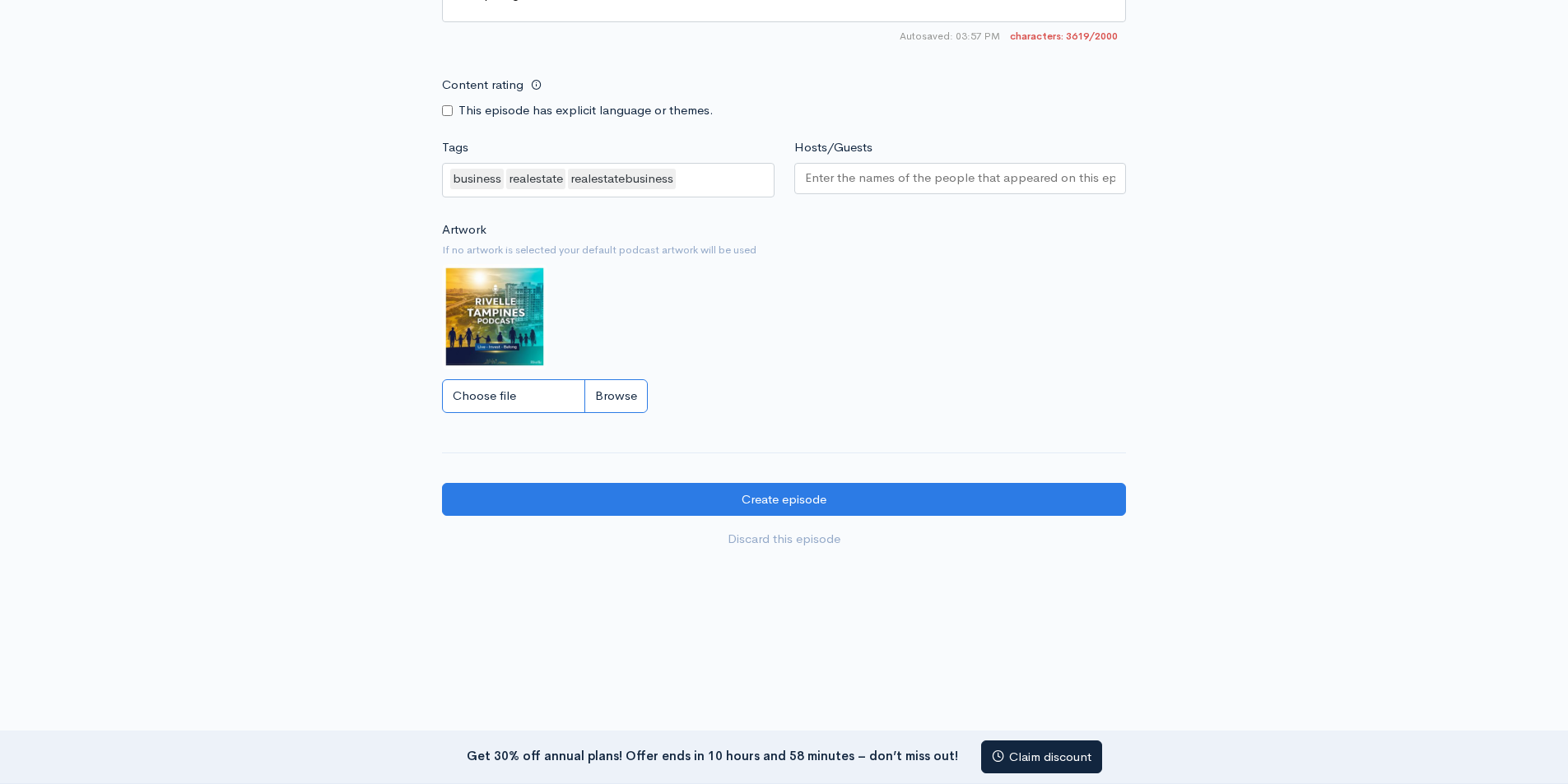
click at [503, 390] on input "Choose file" at bounding box center [544, 396] width 206 height 34
type input "C:\fakepath\Rivelle Tampines EC.jpg"
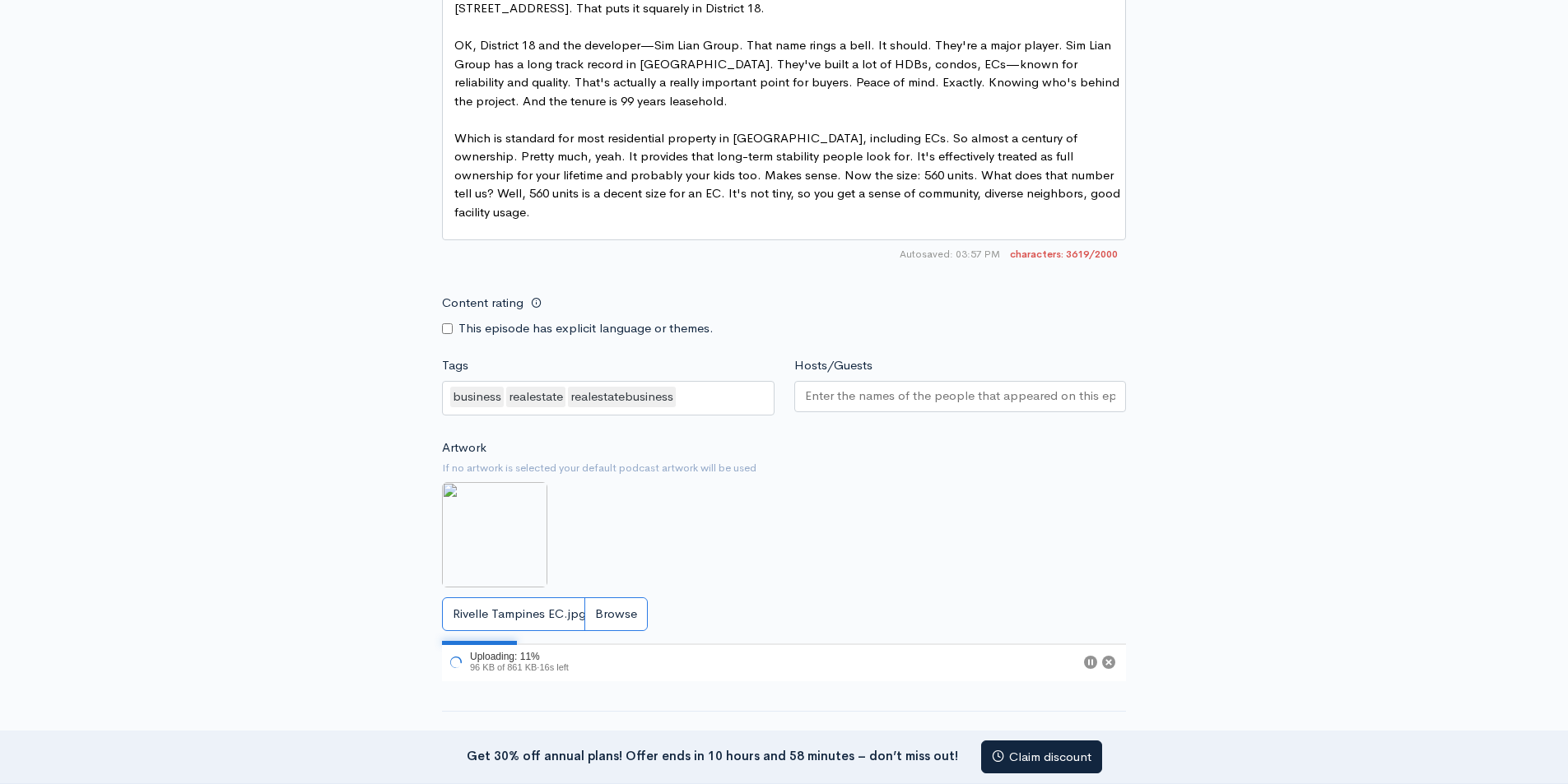
scroll to position [1653, 0]
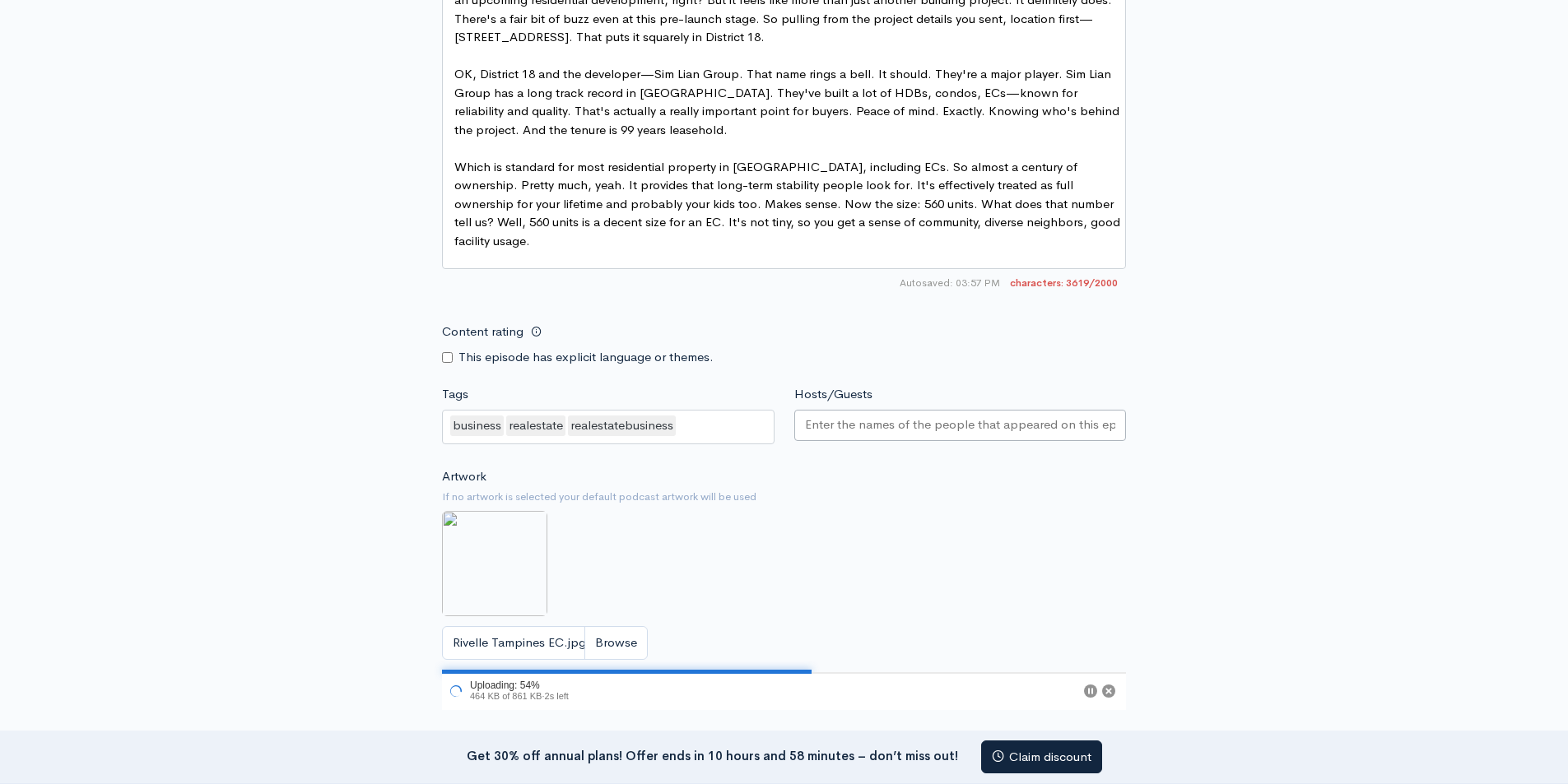
click at [820, 424] on input "Hosts/Guests" at bounding box center [960, 425] width 311 height 19
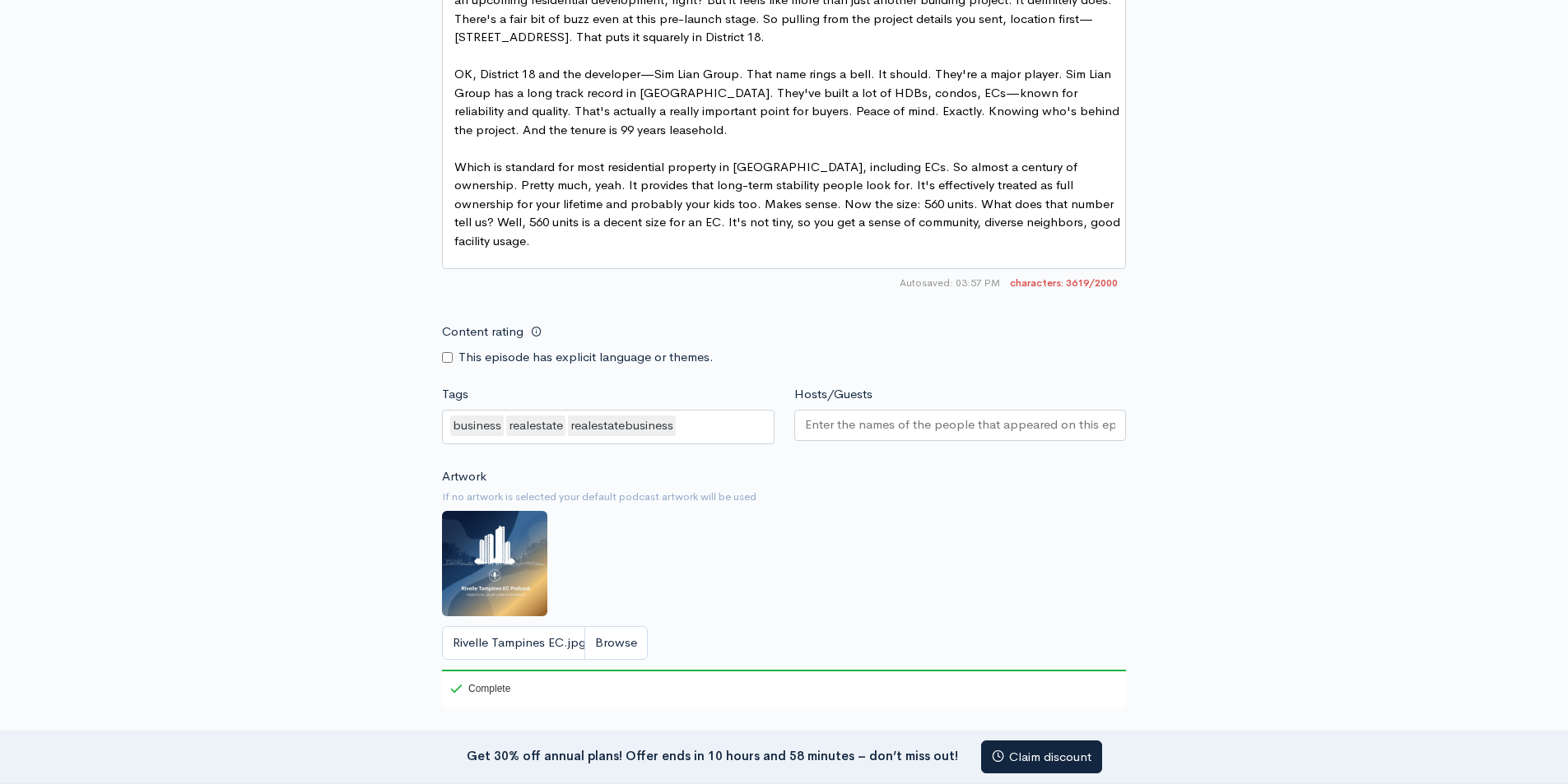
click at [870, 409] on div at bounding box center [960, 425] width 333 height 31
paste input "[PERSON_NAME]"
type input "[PERSON_NAME]"
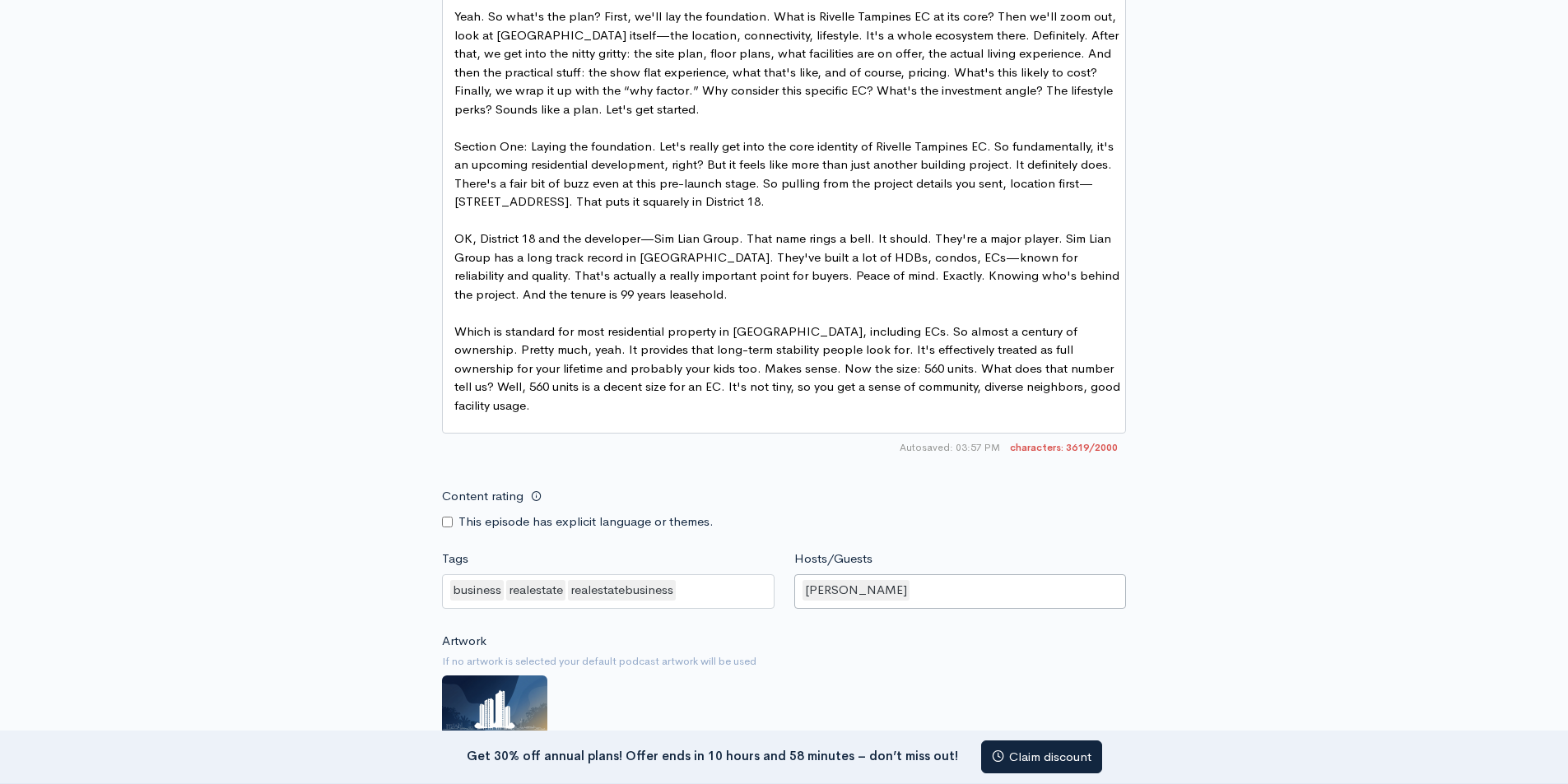
scroll to position [2, 0]
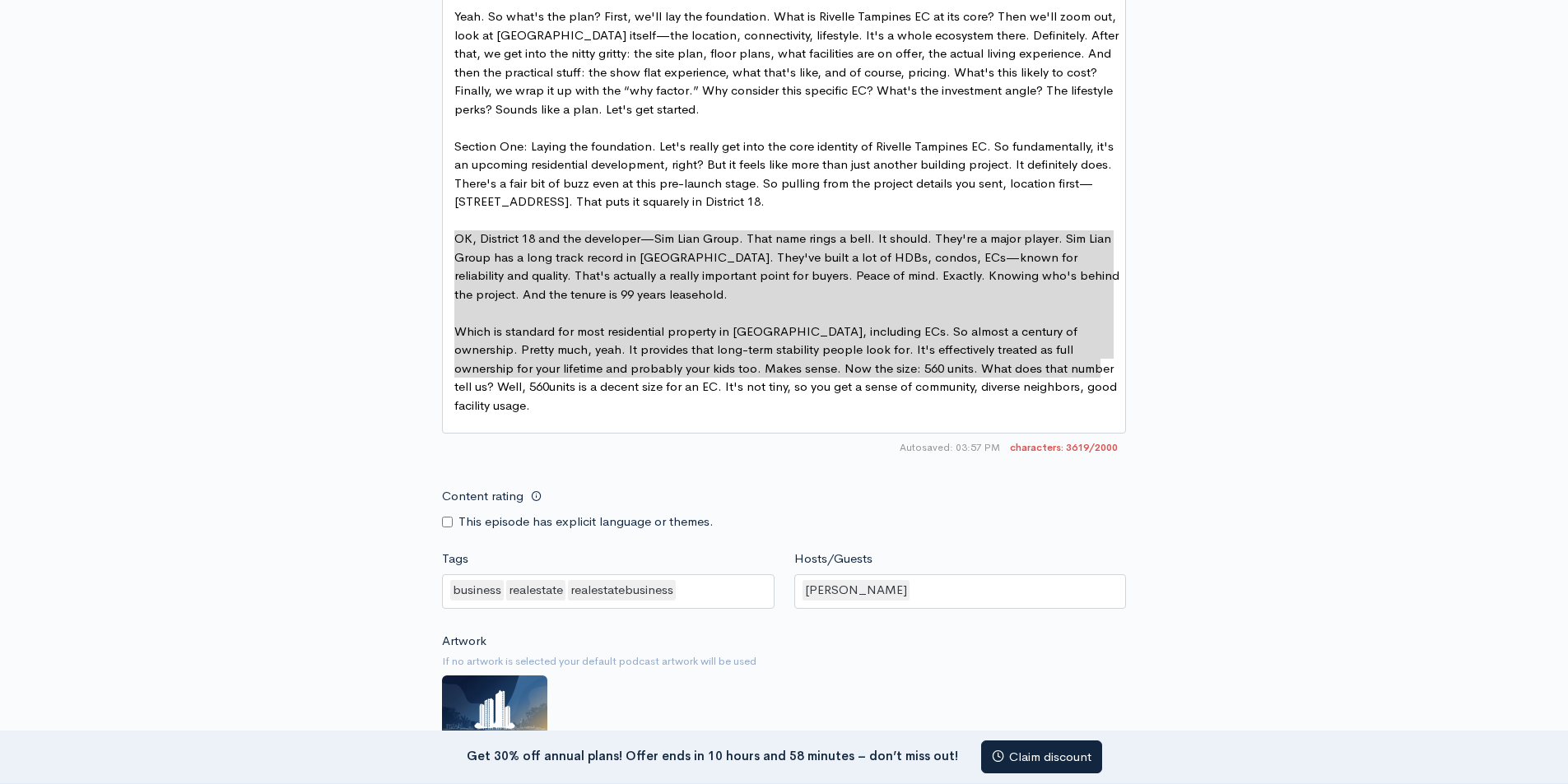
type textarea "OK, District 18 and the developer—Sim Lian Group. That name rings a bell. It sh…"
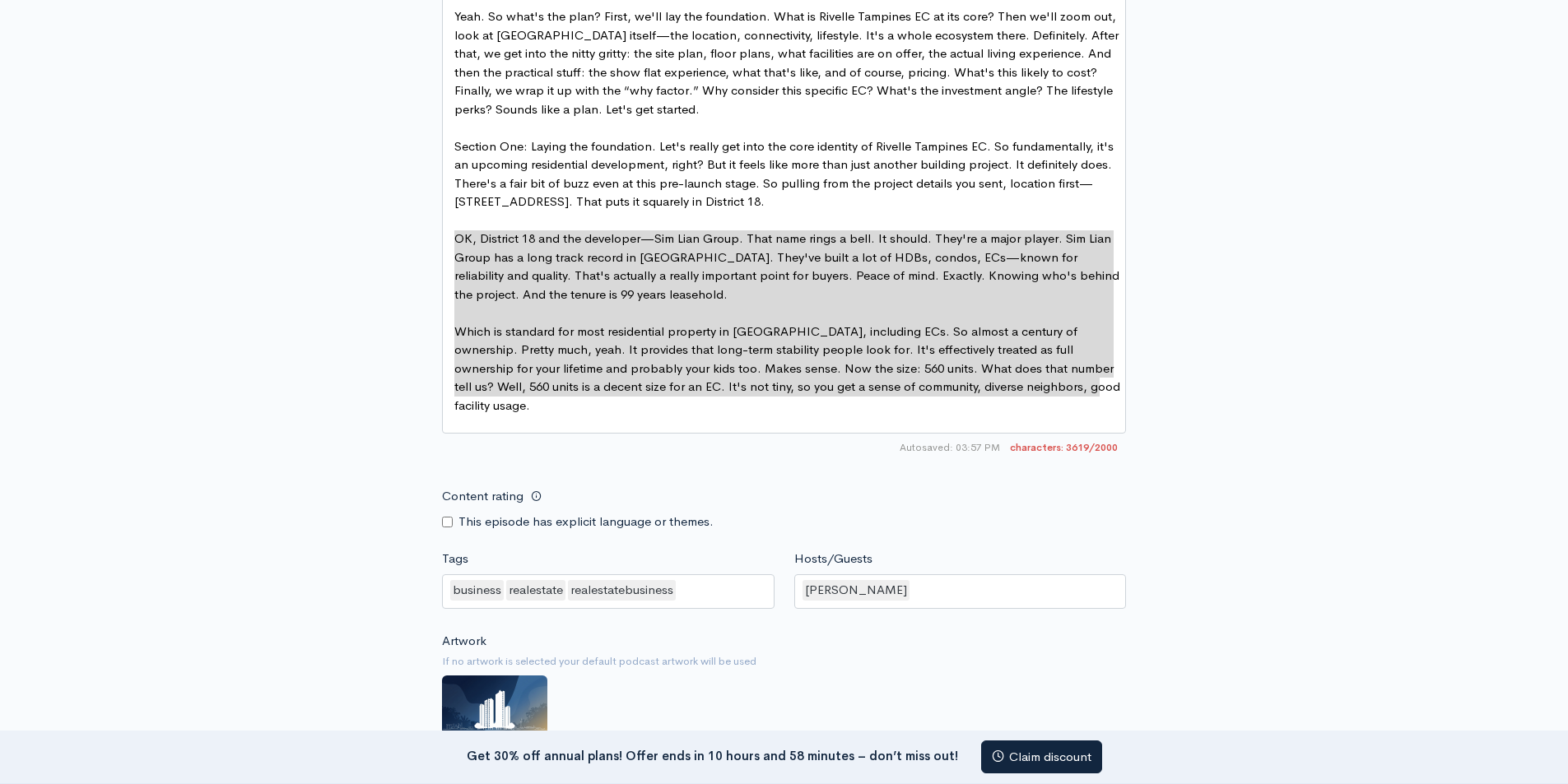
drag, startPoint x: 456, startPoint y: 235, endPoint x: 1120, endPoint y: 382, distance: 680.1
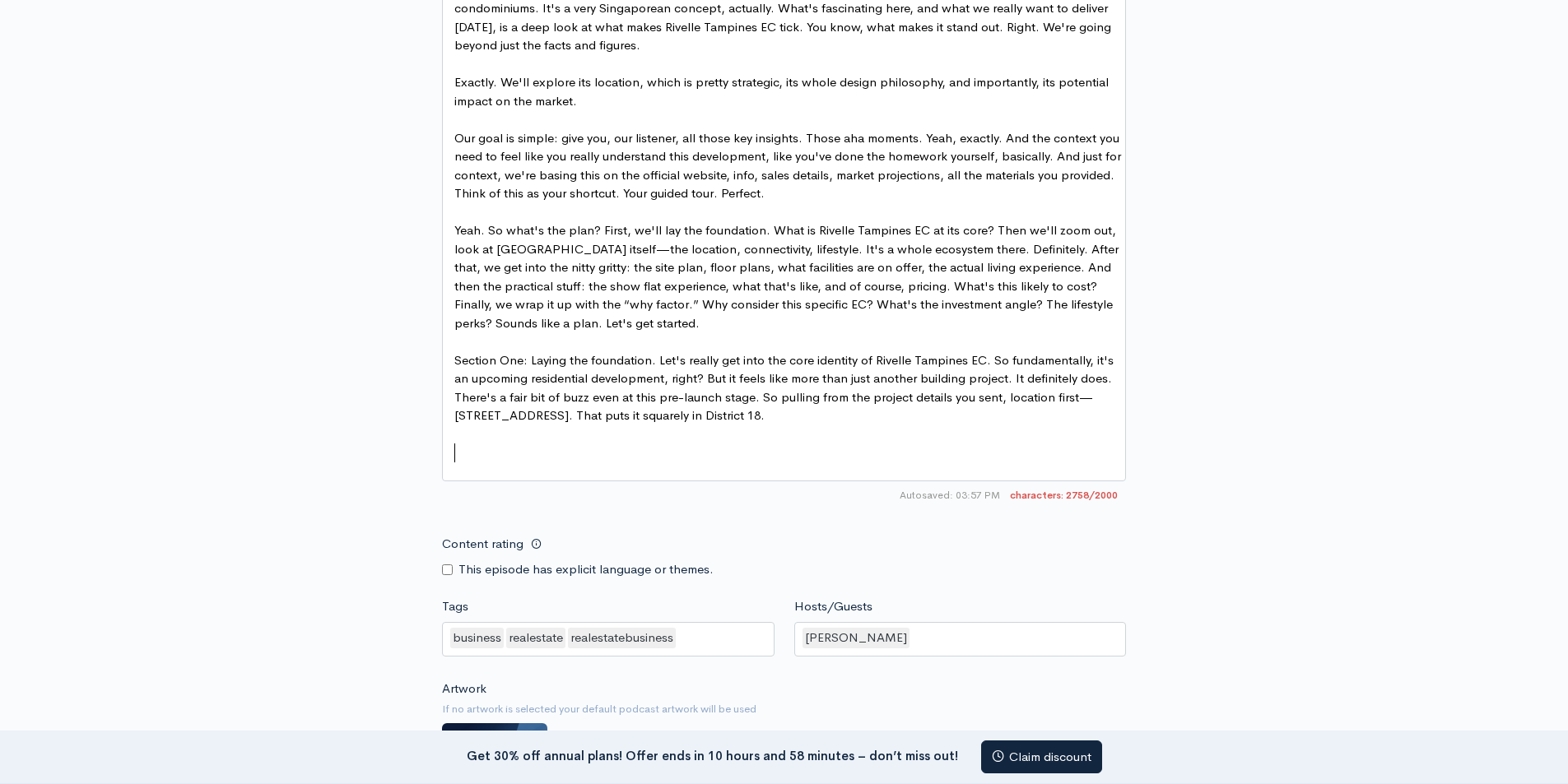
scroll to position [1242, 0]
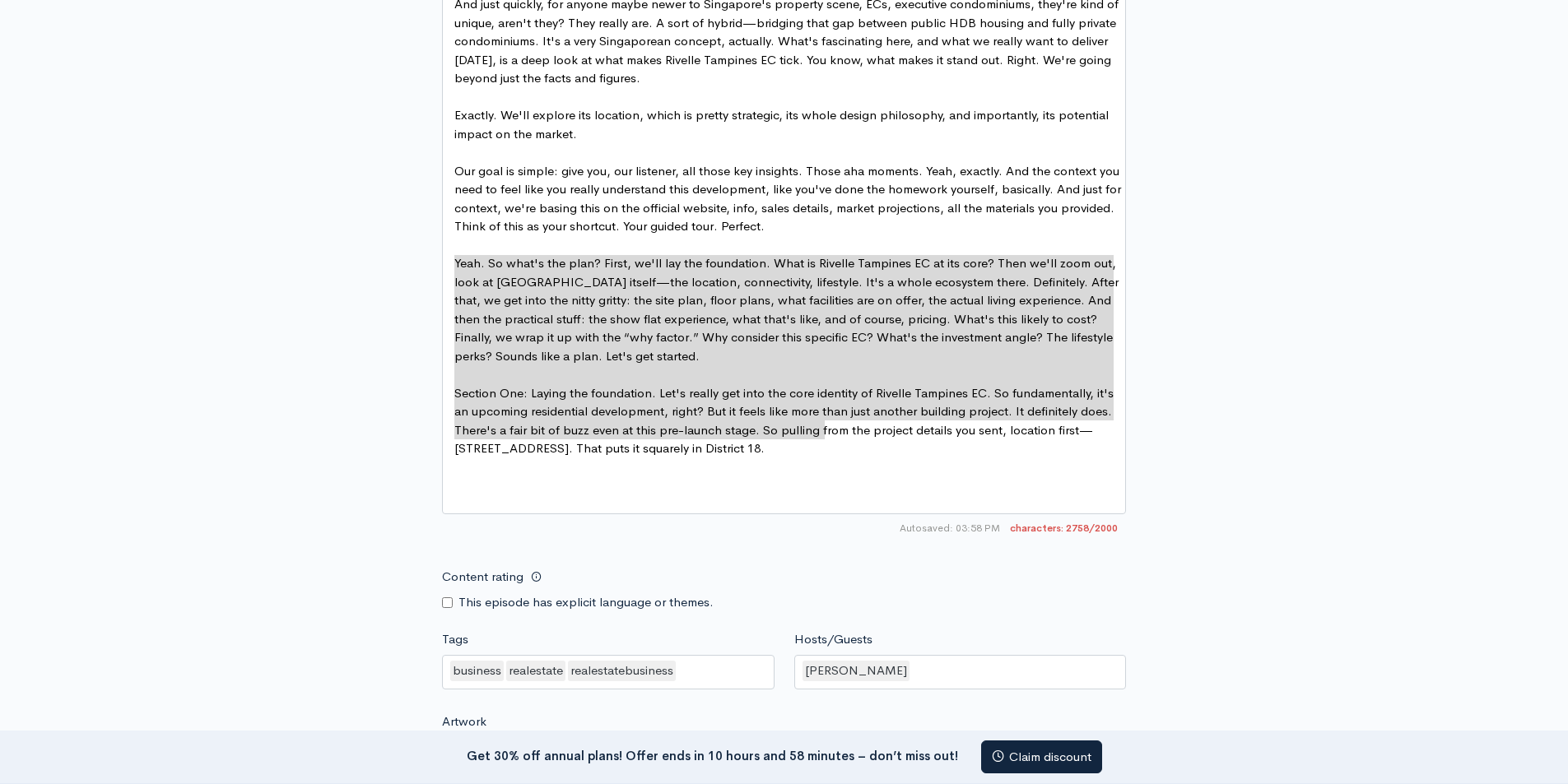
type textarea "Yeah. So what's the plan? First, we'll lay the foundation. What is Rivelle Tamp…"
drag, startPoint x: 452, startPoint y: 262, endPoint x: 829, endPoint y: 436, distance: 415.2
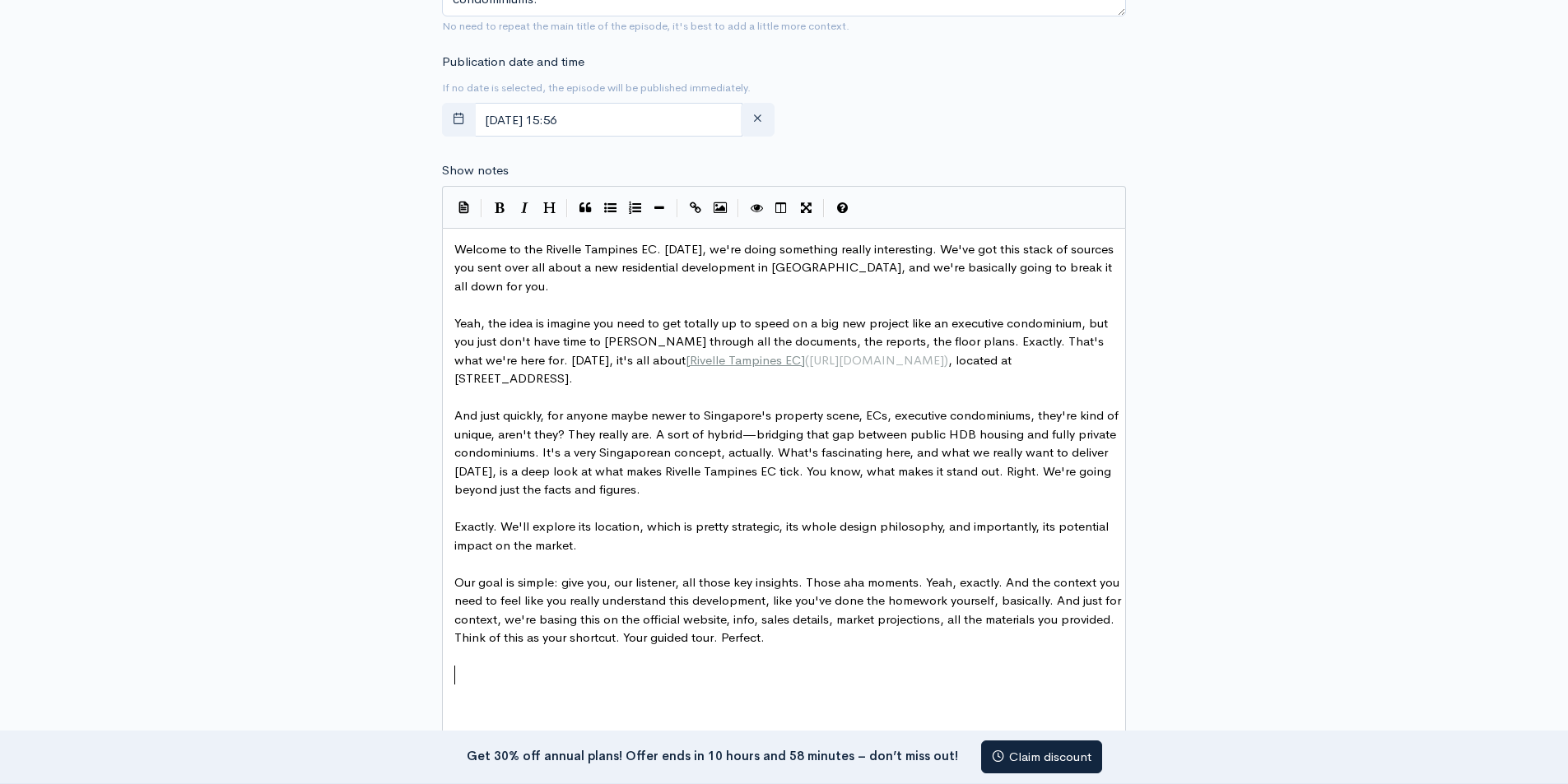
scroll to position [1488, 0]
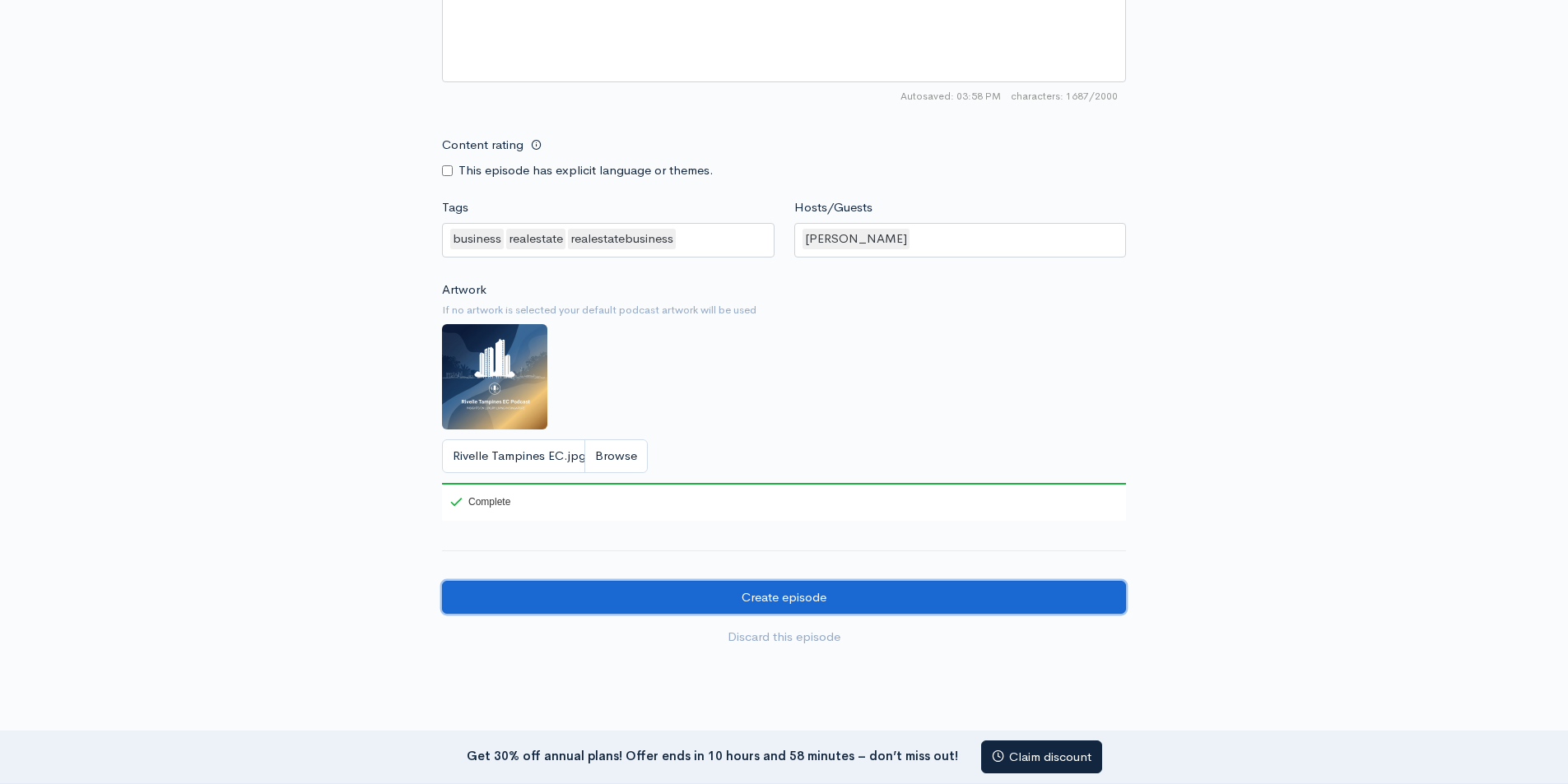
click at [776, 610] on input "Create episode" at bounding box center [784, 598] width 684 height 34
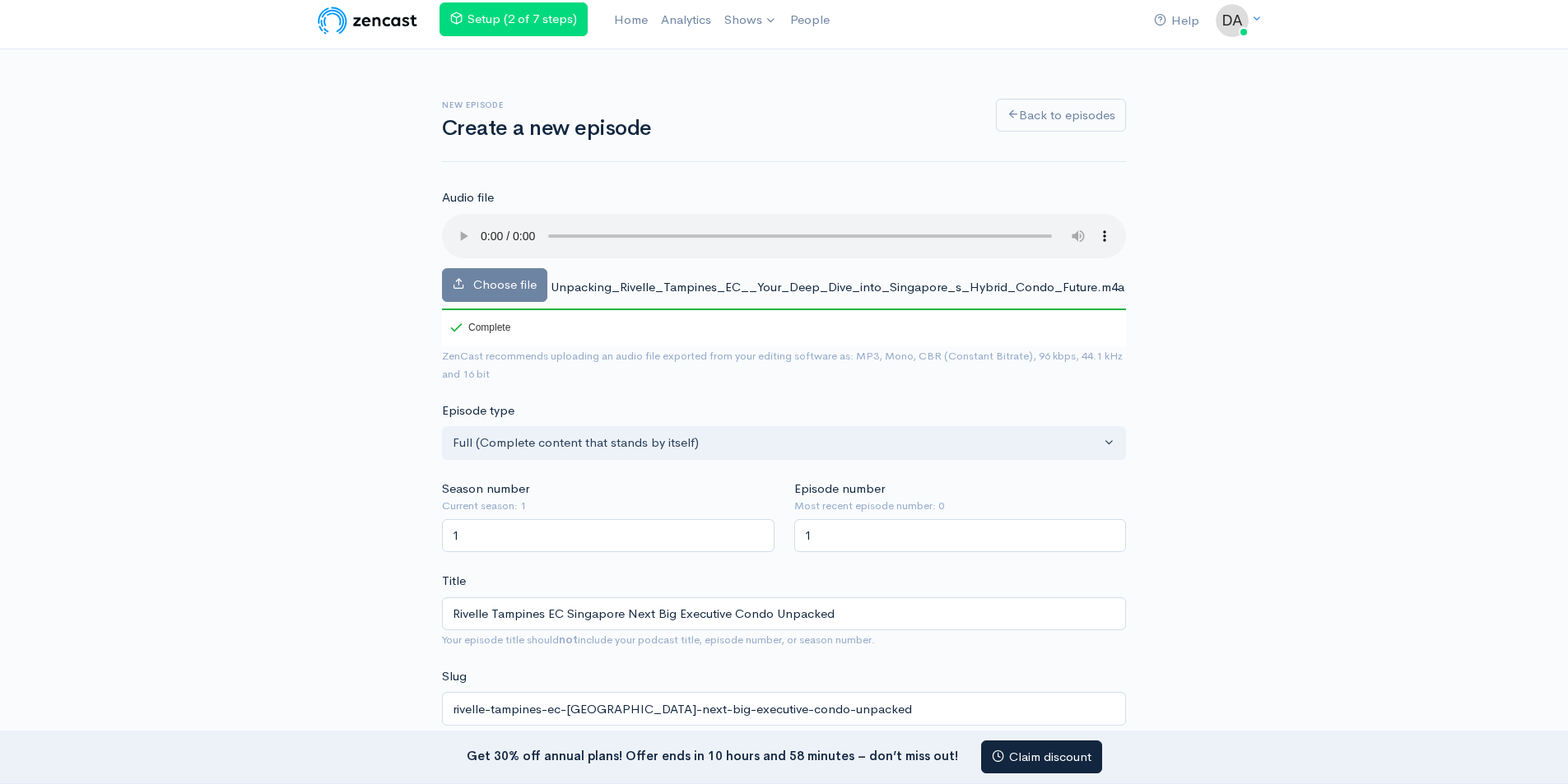
scroll to position [0, 0]
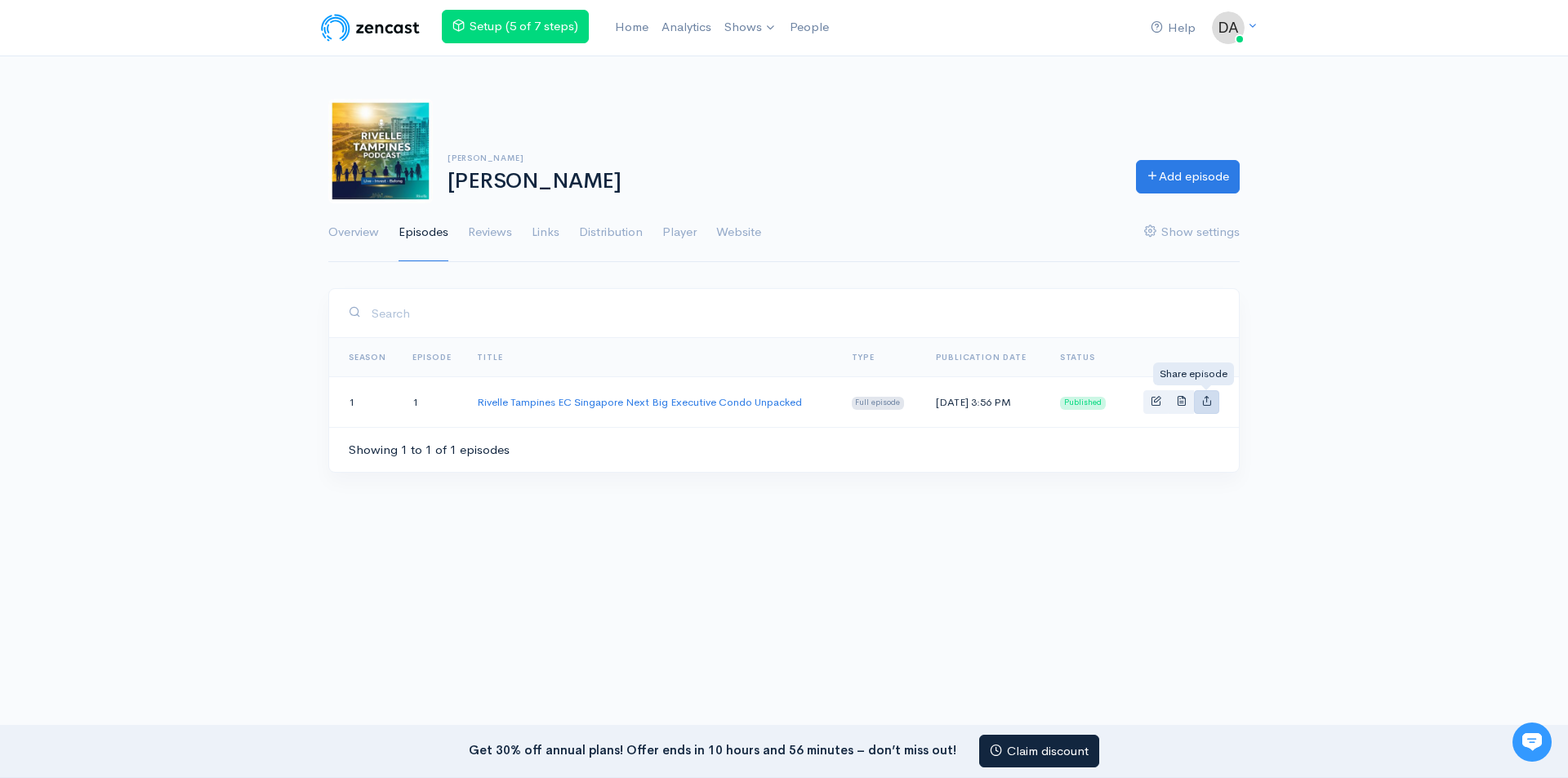
click at [1212, 397] on link "Basic example" at bounding box center [1206, 402] width 26 height 24
type input "https://dani-podcast-971589097581.zencast.website/episodes/rivelle-tampines-ec-…"
type input "https://media.zencast.fm/dani-podcast-971589097581/4c88c3b7-1195-4d78-b023-9d78…"
type input "<iframe src='https://share.zencast.fm/embed/episode/4c88c3b7-1195-4d78-b023-9d7…"
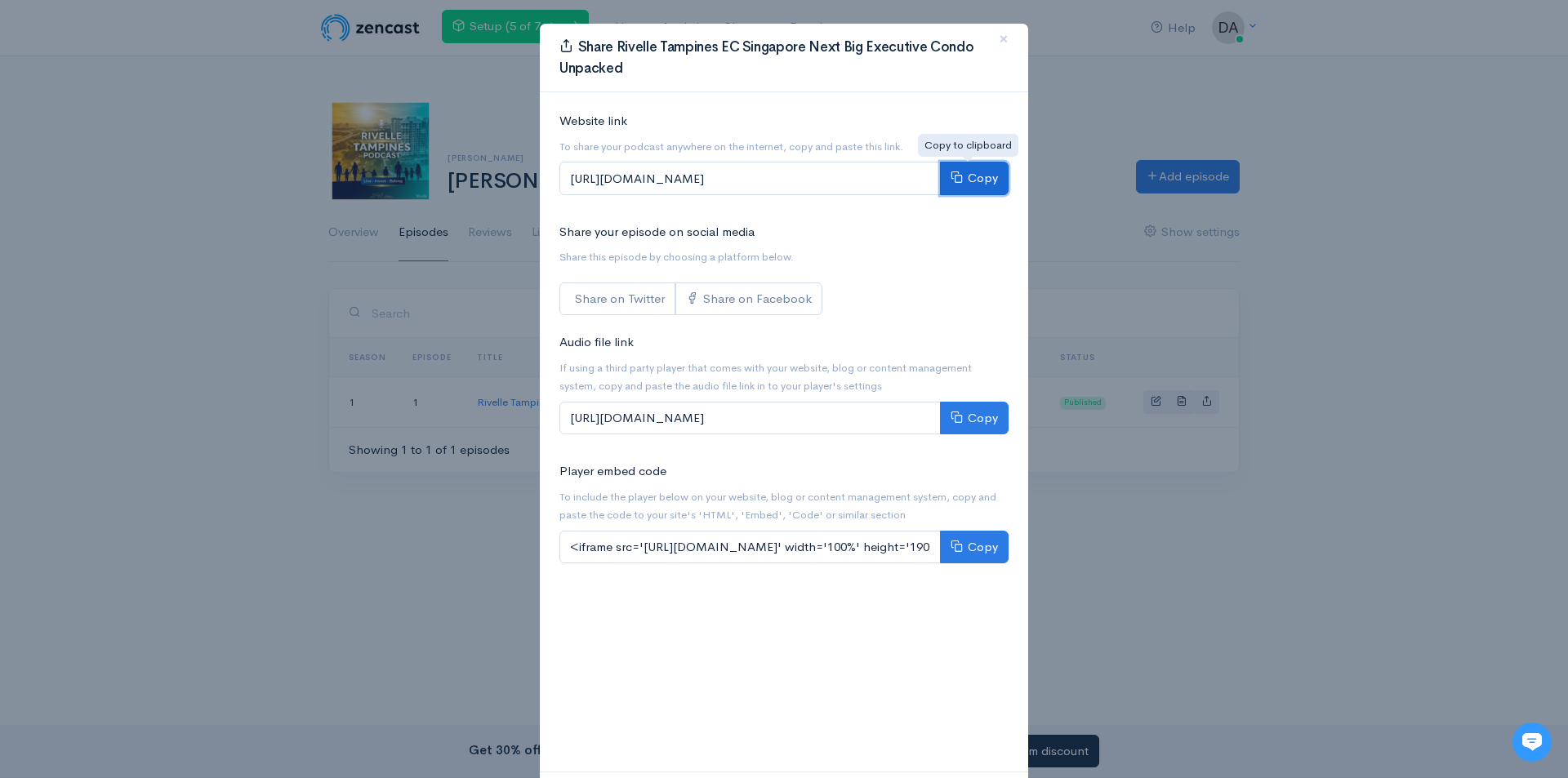
click at [950, 180] on icon at bounding box center [956, 177] width 12 height 12
